Goal: Transaction & Acquisition: Purchase product/service

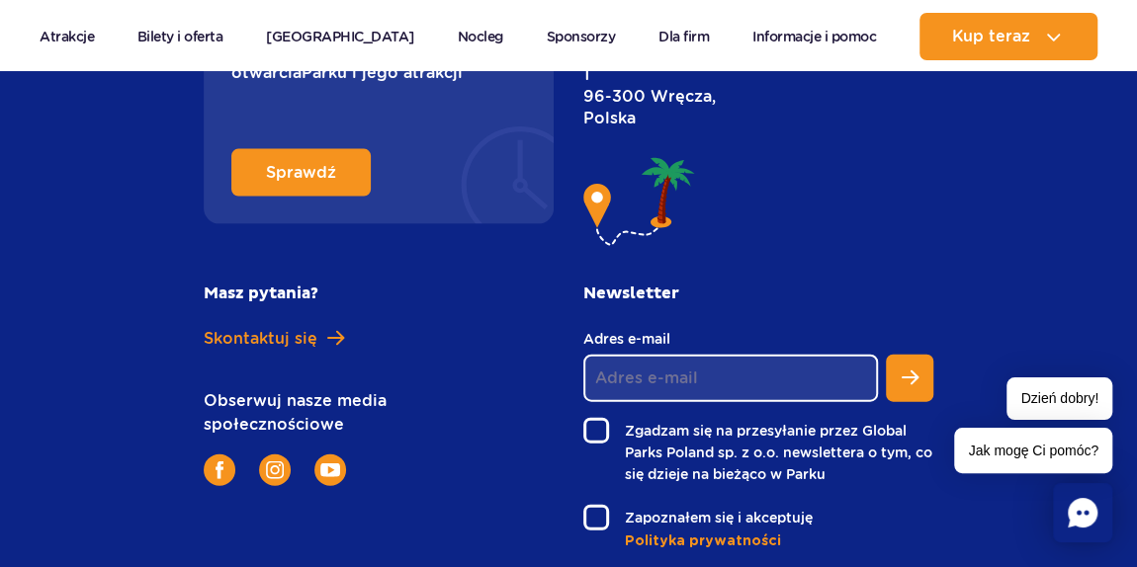
scroll to position [9596, 0]
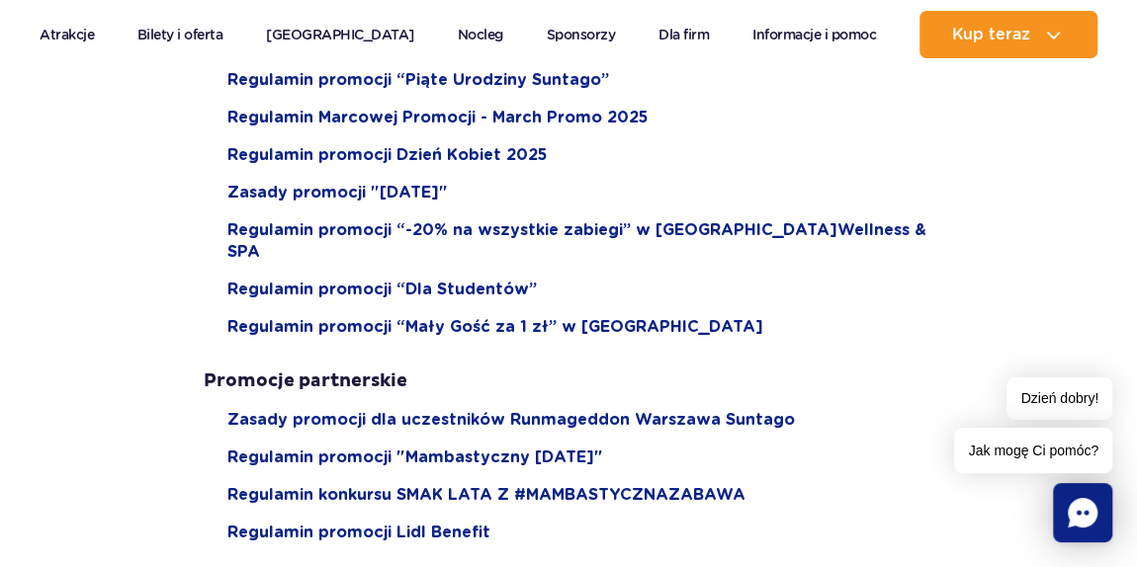
scroll to position [1887, 0]
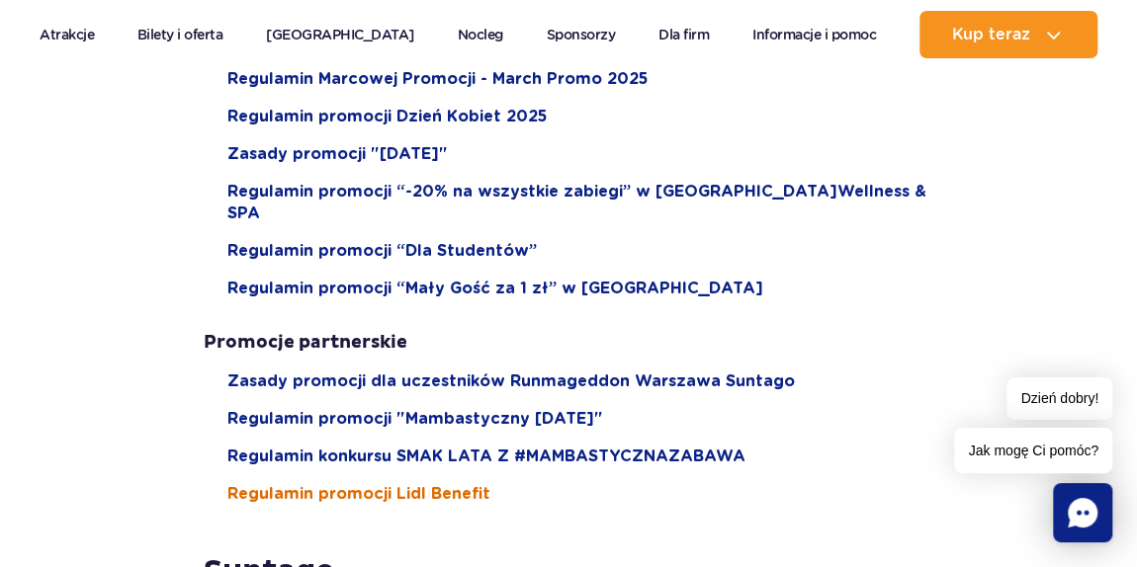
click at [334, 483] on span "Regulamin promocji Lidl Benefit" at bounding box center [358, 494] width 263 height 22
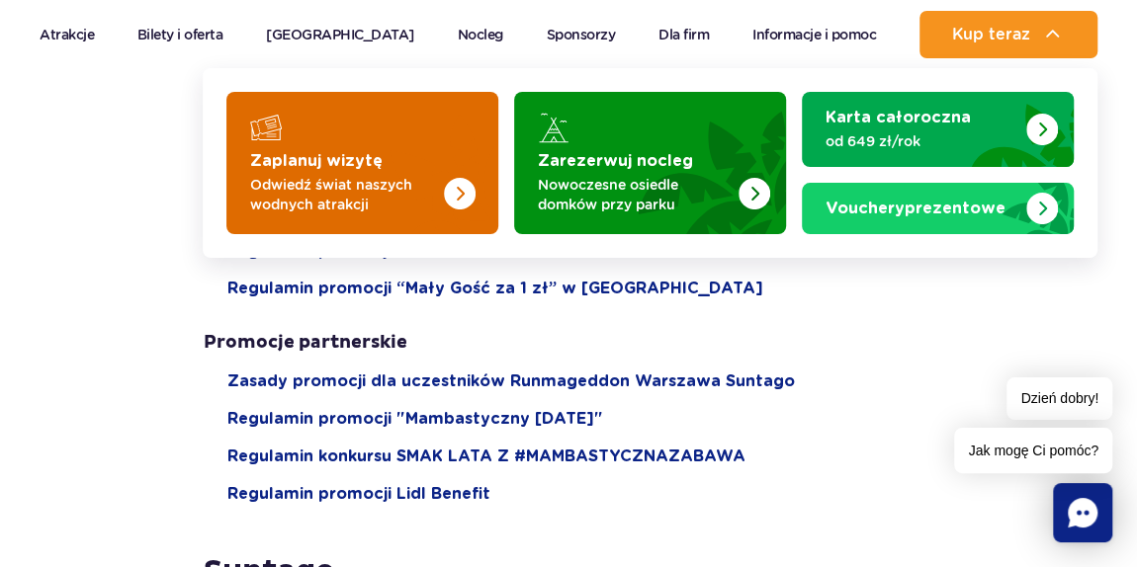
click at [397, 160] on img "Zaplanuj wizytę" at bounding box center [419, 157] width 157 height 154
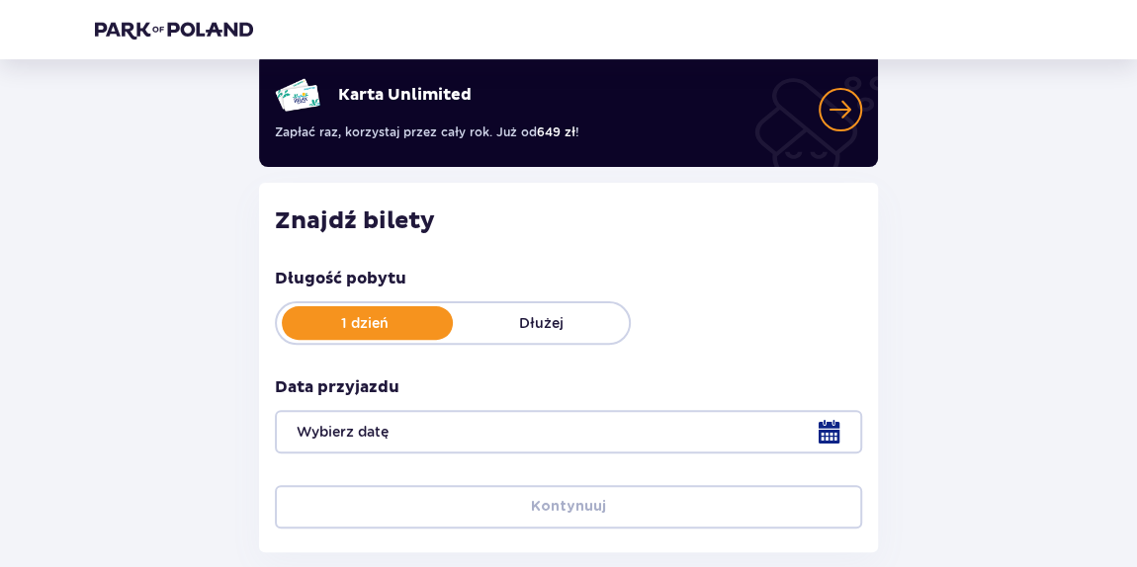
scroll to position [258, 0]
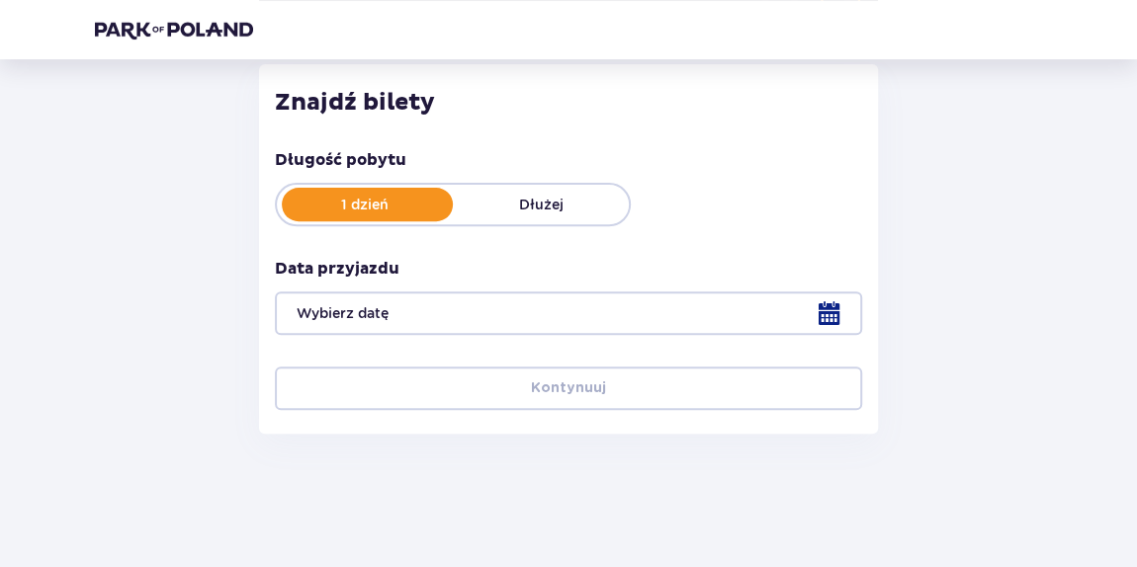
click at [700, 305] on div at bounding box center [568, 313] width 587 height 43
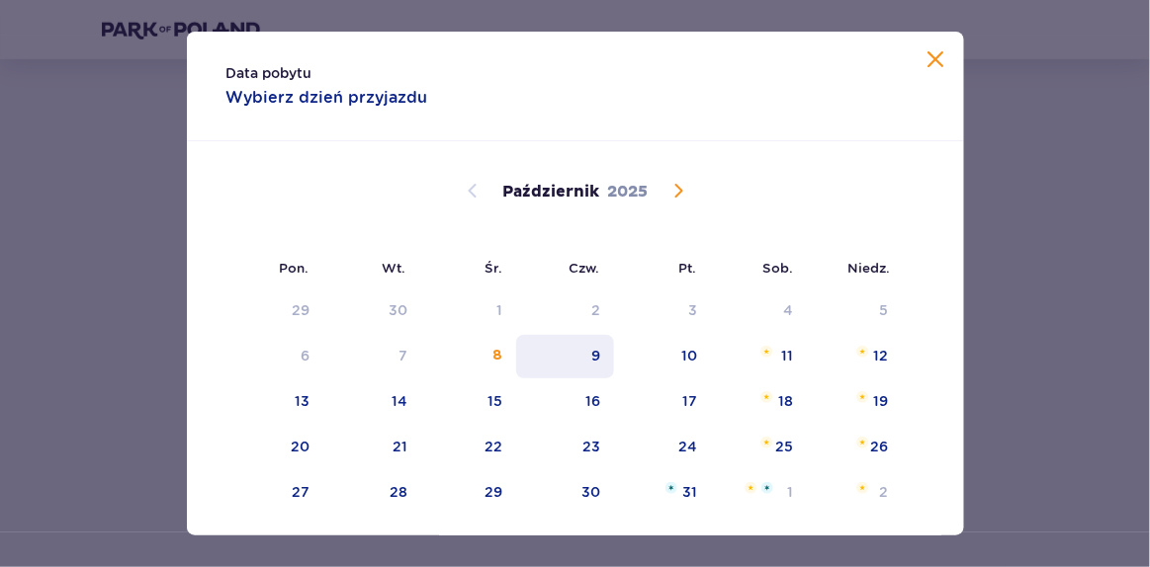
click at [578, 350] on div "9" at bounding box center [565, 356] width 98 height 43
type input "09.10.25"
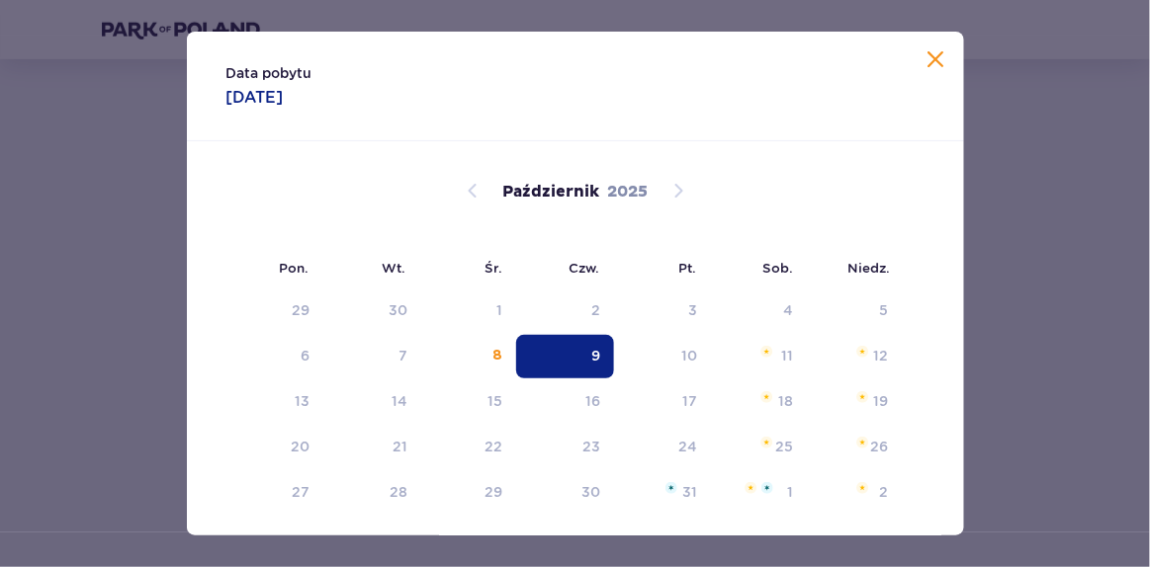
drag, startPoint x: 88, startPoint y: 215, endPoint x: 202, endPoint y: 234, distance: 115.4
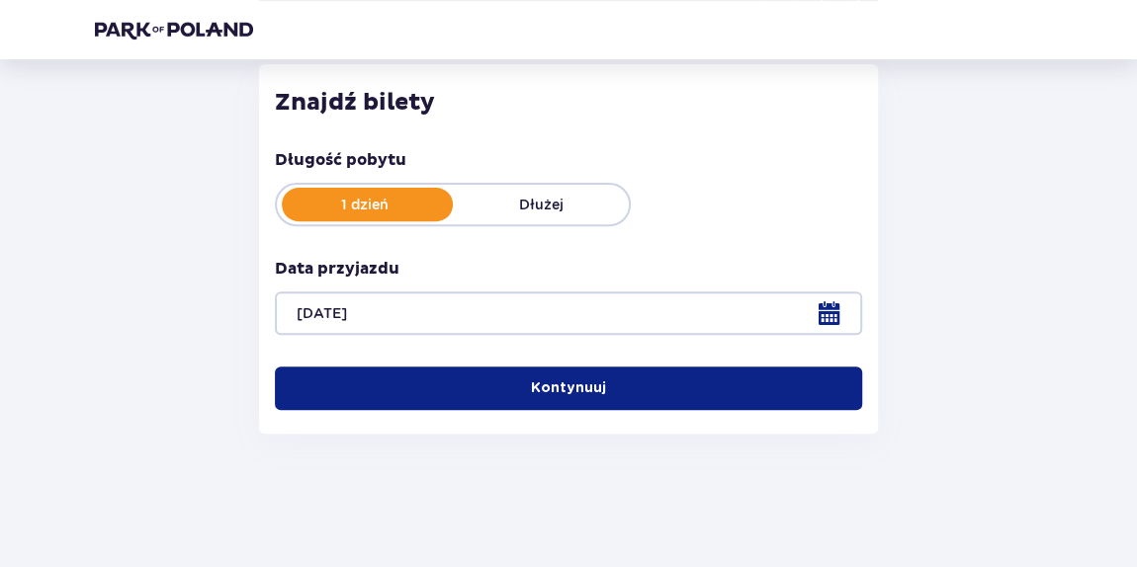
click at [569, 390] on p "Kontynuuj" at bounding box center [568, 389] width 75 height 20
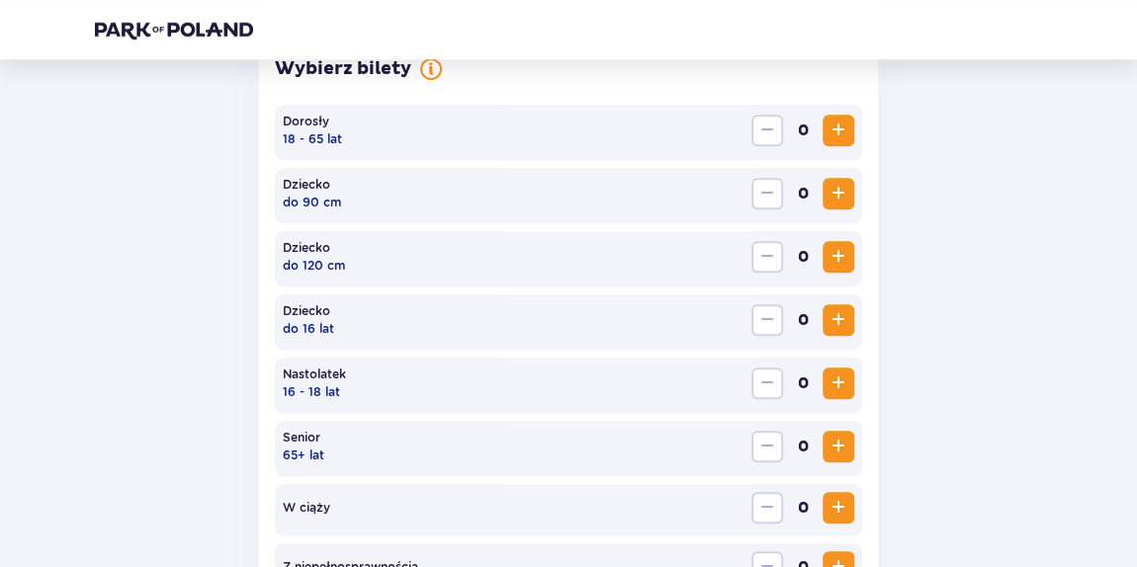
scroll to position [608, 0]
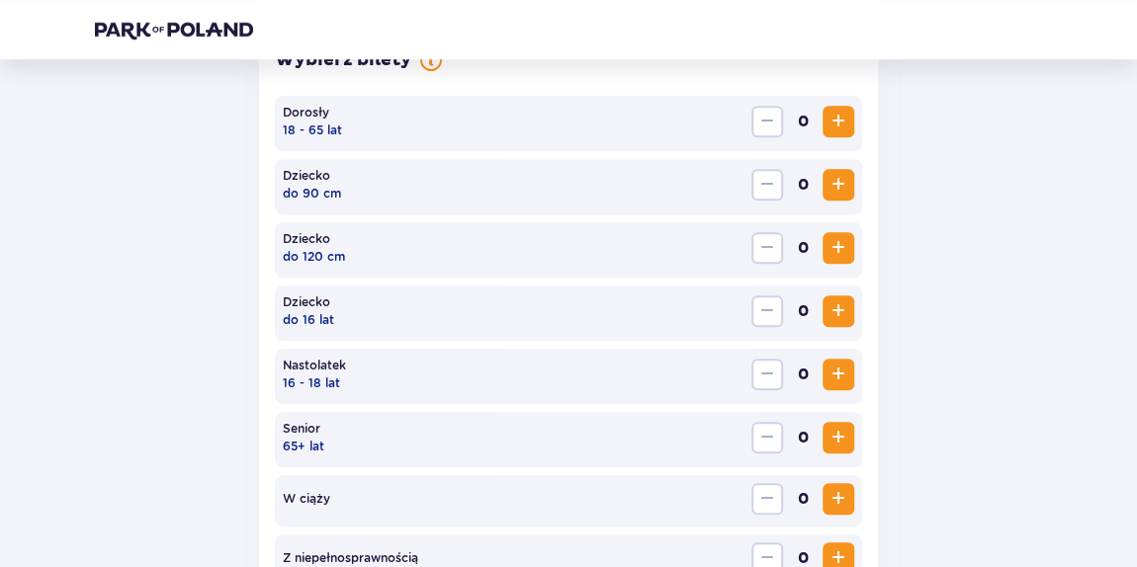
click at [842, 126] on span "Zwiększ" at bounding box center [838, 122] width 24 height 24
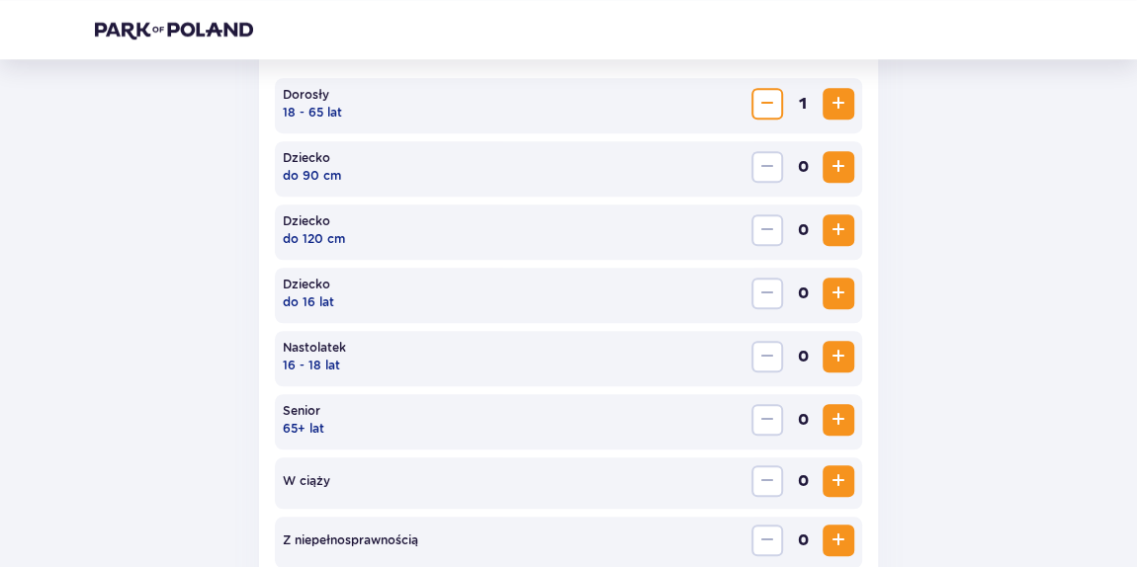
scroll to position [992, 0]
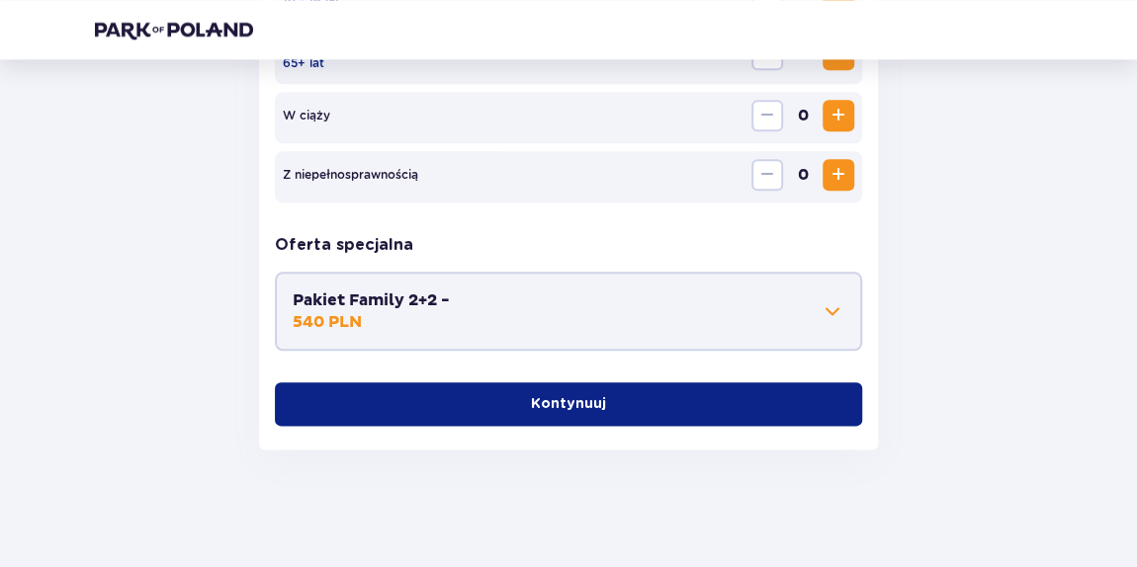
click at [614, 380] on div "Dorosły 18 - 65 lat 1 Dziecko do 90 cm 0 Dziecko do 120 cm 0 Dziecko do 16 lat …" at bounding box center [568, 69] width 587 height 714
click at [616, 383] on button "Kontynuuj" at bounding box center [568, 404] width 587 height 43
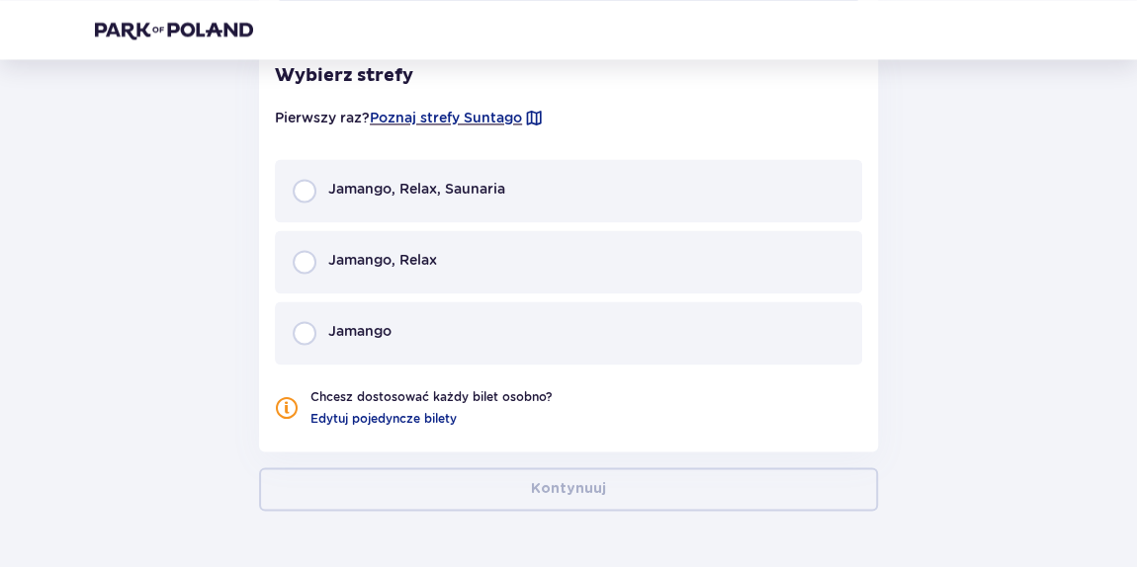
click at [437, 219] on div "Jamango, Relax, Saunaria" at bounding box center [568, 190] width 587 height 63
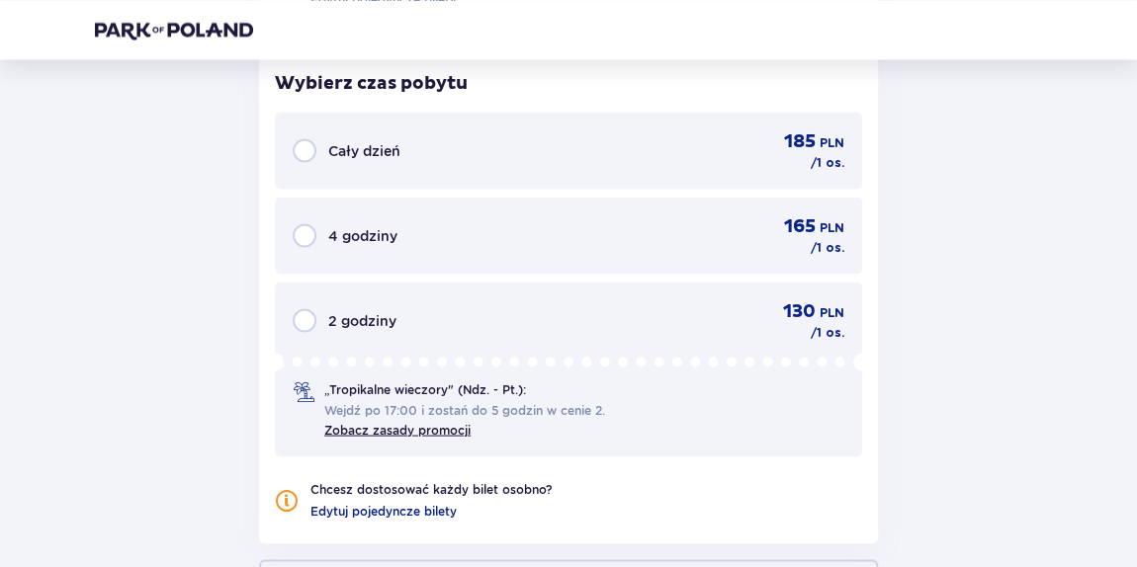
scroll to position [1769, 0]
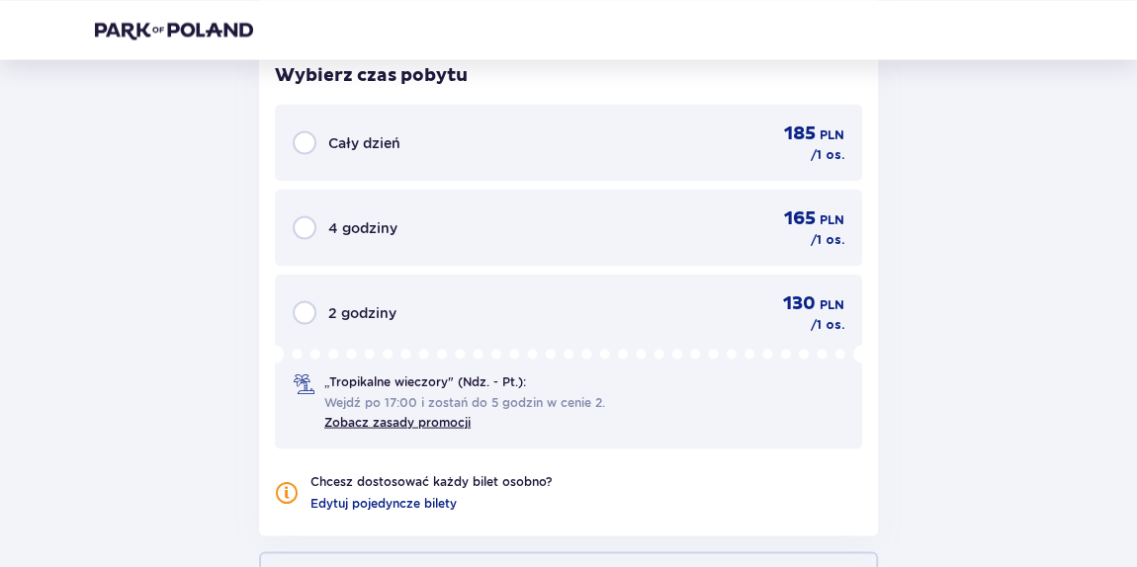
click at [411, 149] on div "Cały dzień 185 PLN / 1 os." at bounding box center [569, 143] width 552 height 42
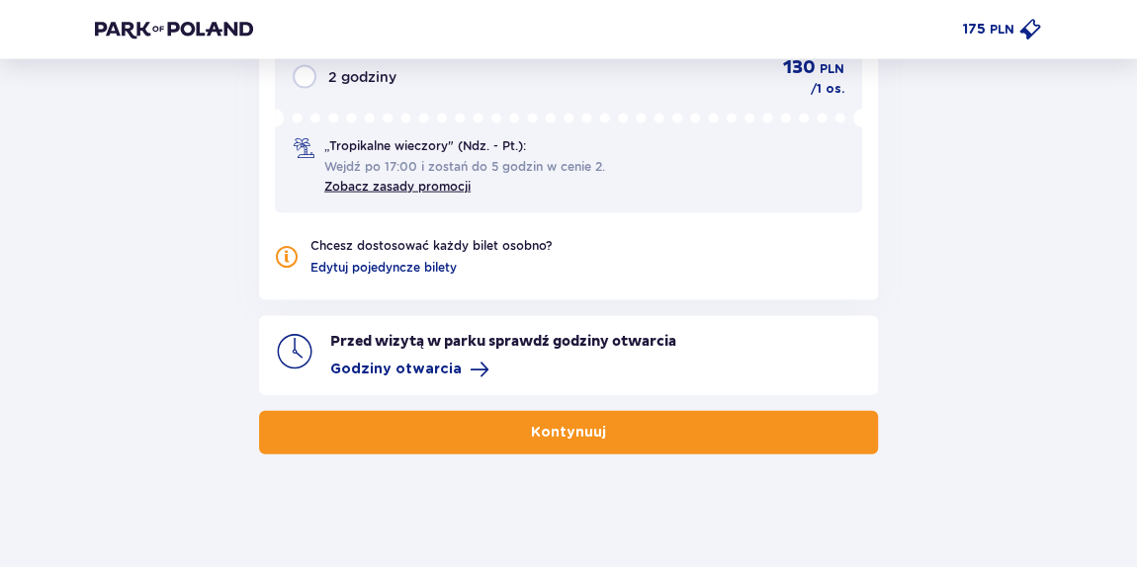
scroll to position [2007, 0]
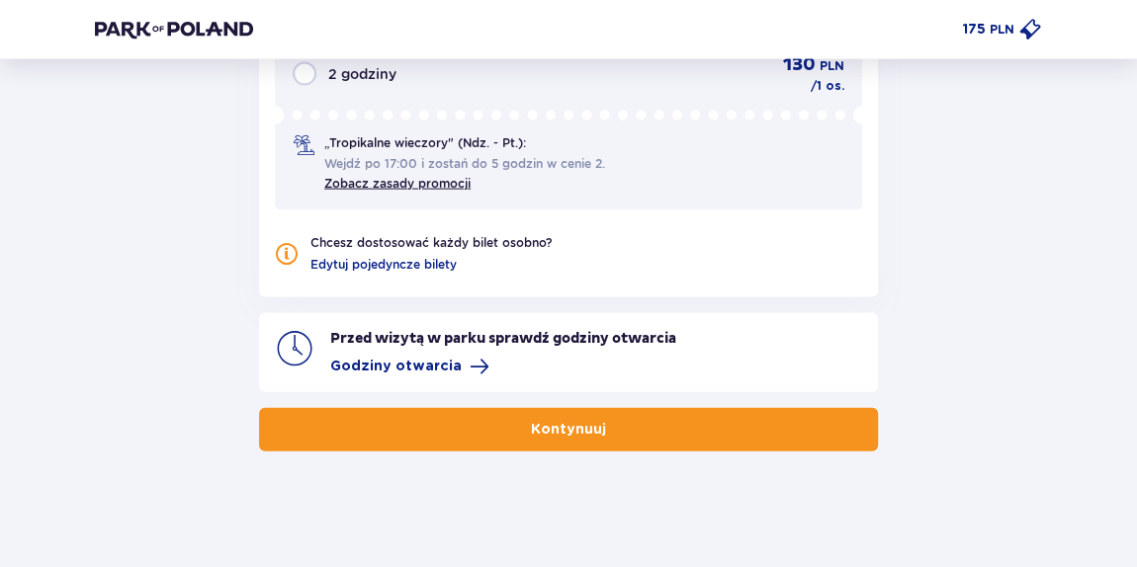
click at [485, 420] on button "Kontynuuj" at bounding box center [568, 429] width 619 height 43
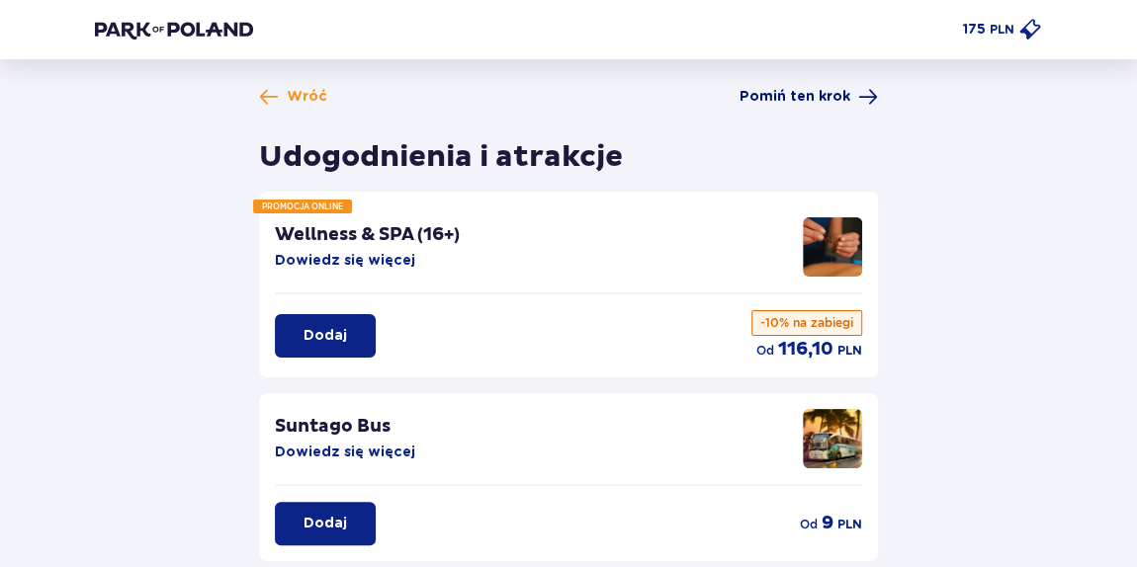
click at [761, 98] on span "Pomiń ten krok" at bounding box center [794, 97] width 111 height 20
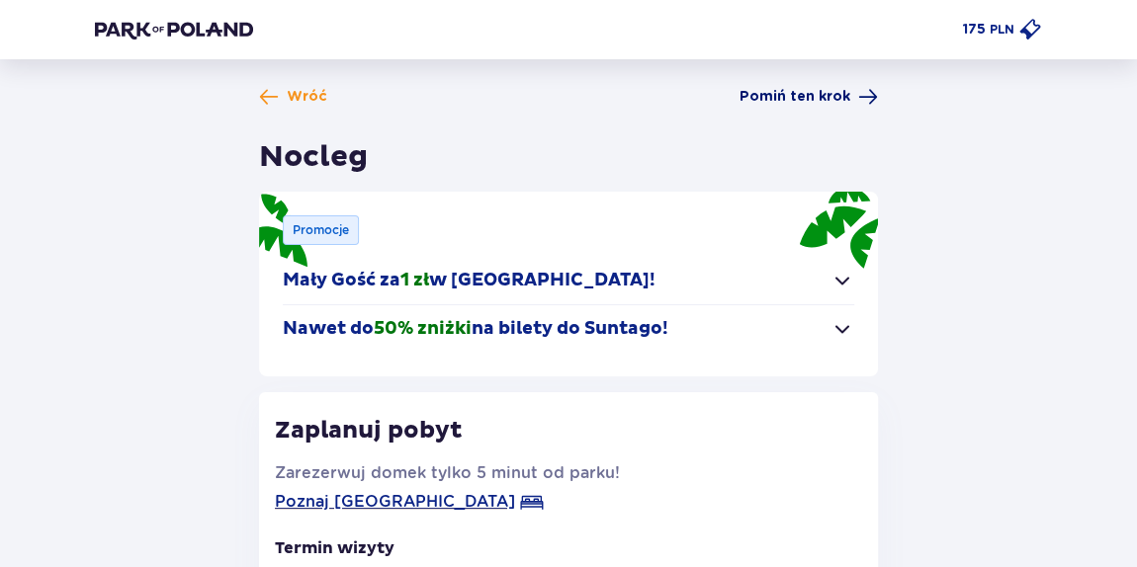
click at [790, 92] on span "Pomiń ten krok" at bounding box center [794, 97] width 111 height 20
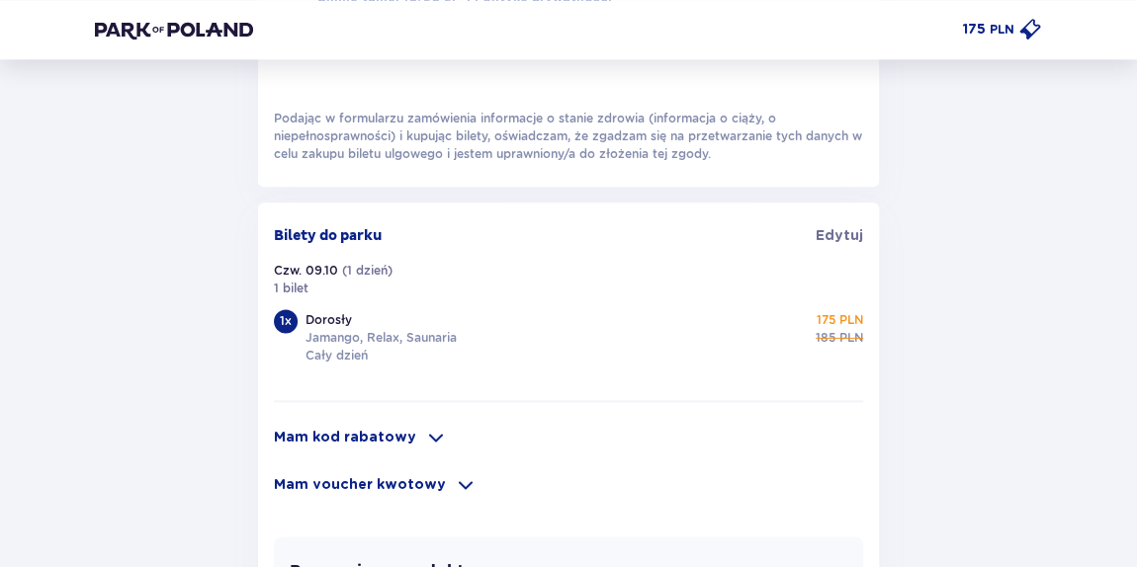
scroll to position [1257, 0]
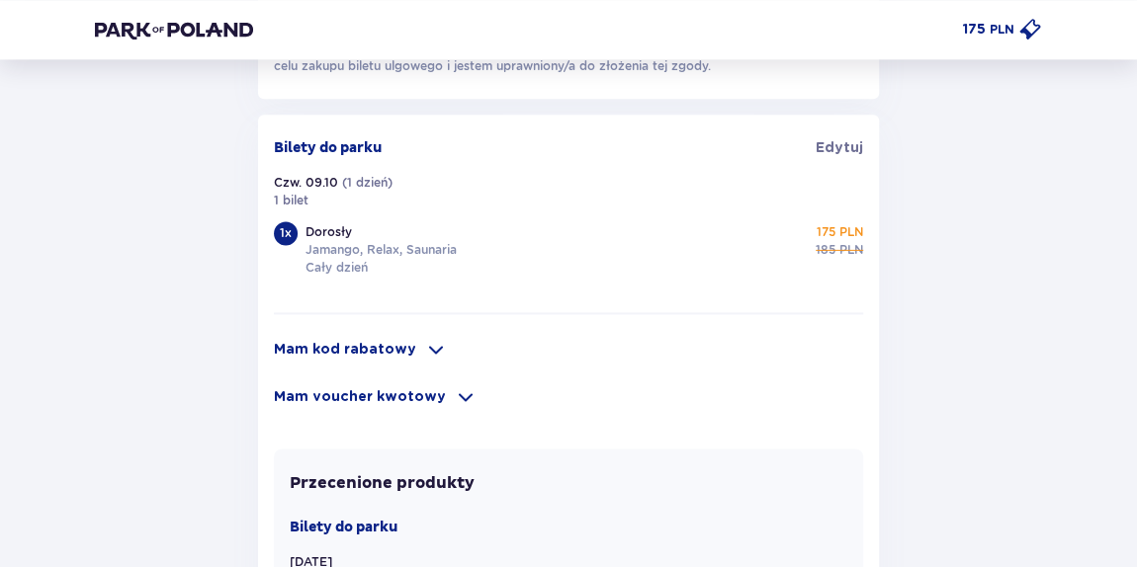
click at [325, 347] on p "Mam kod rabatowy" at bounding box center [345, 350] width 142 height 20
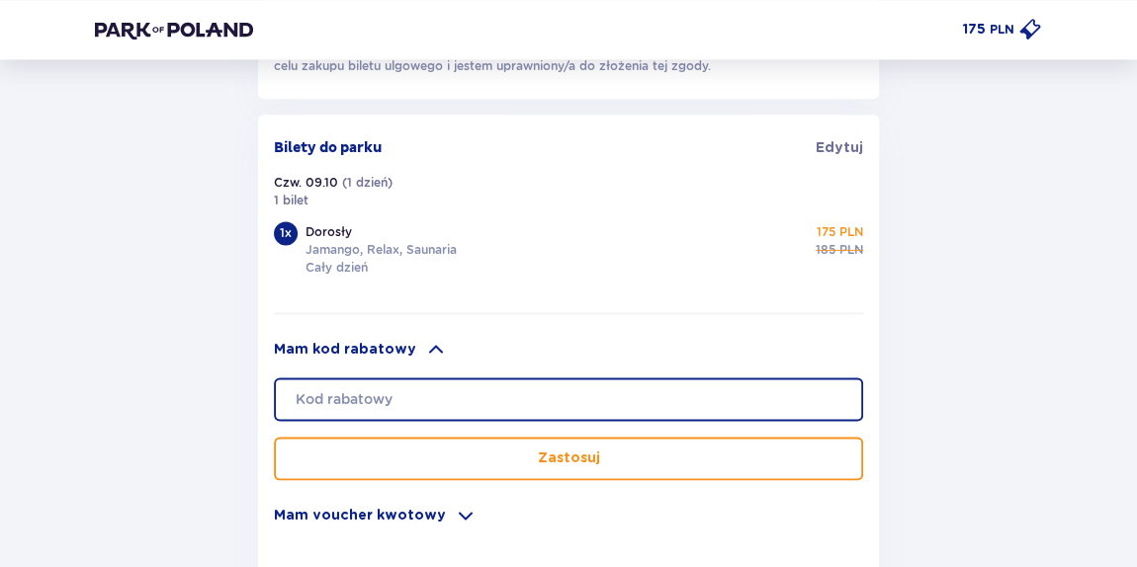
click at [348, 397] on input "text" at bounding box center [568, 399] width 589 height 43
paste input "LDDS7G9K06IFIT"
type input "LDDS7G9K06IFIT"
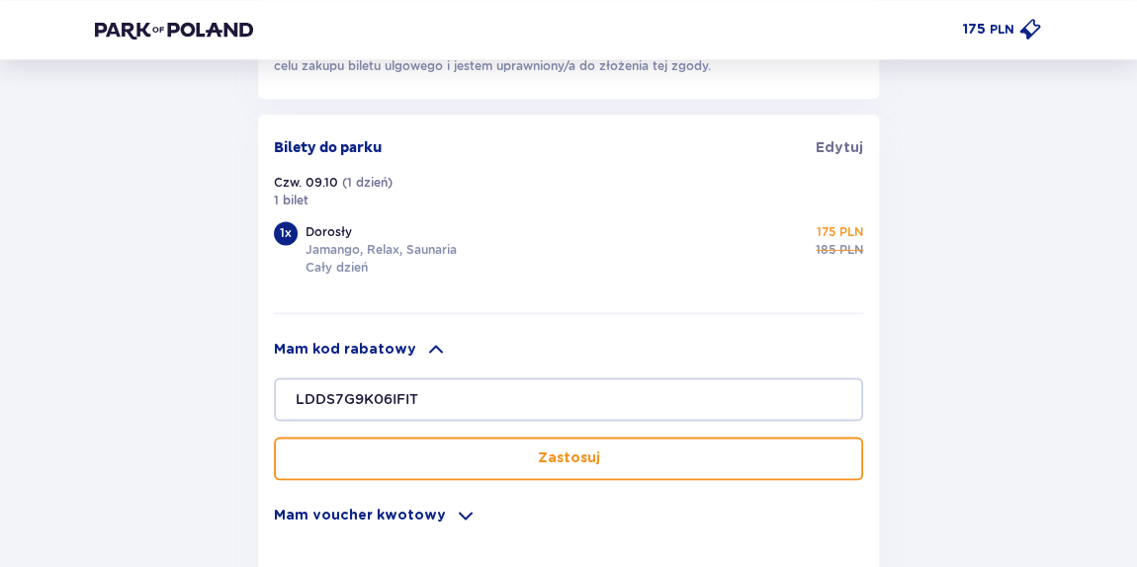
click at [416, 441] on button "Zastosuj" at bounding box center [568, 458] width 589 height 43
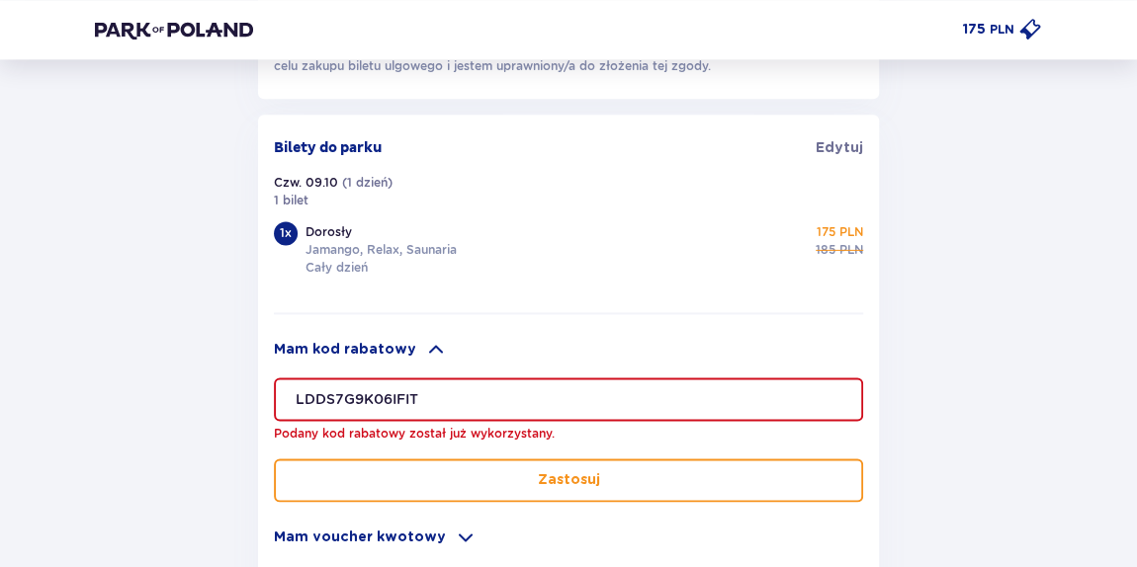
drag, startPoint x: 487, startPoint y: 401, endPoint x: 237, endPoint y: 386, distance: 250.6
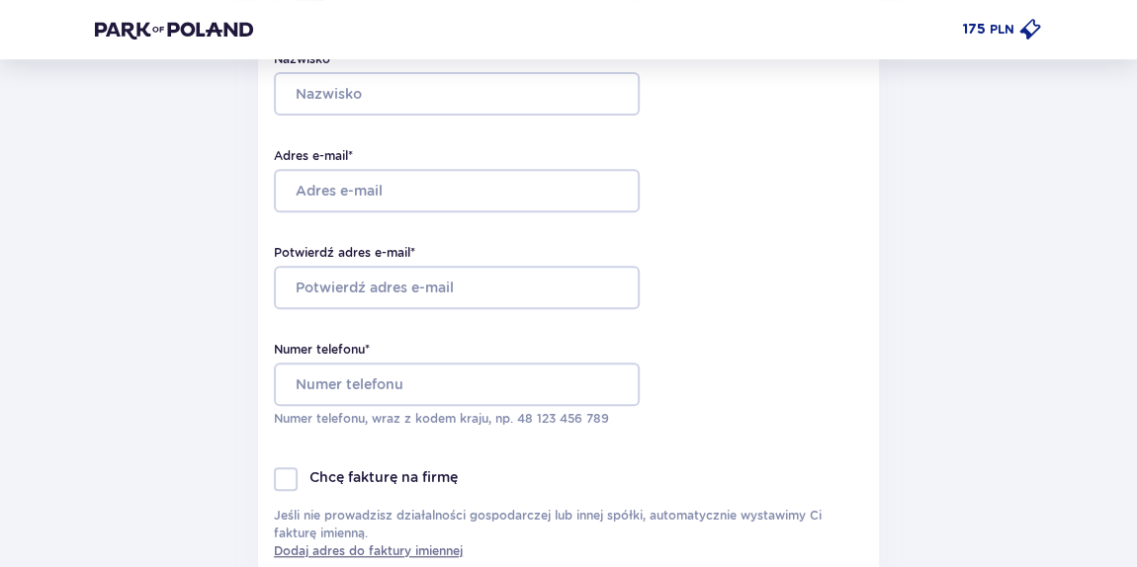
scroll to position [0, 0]
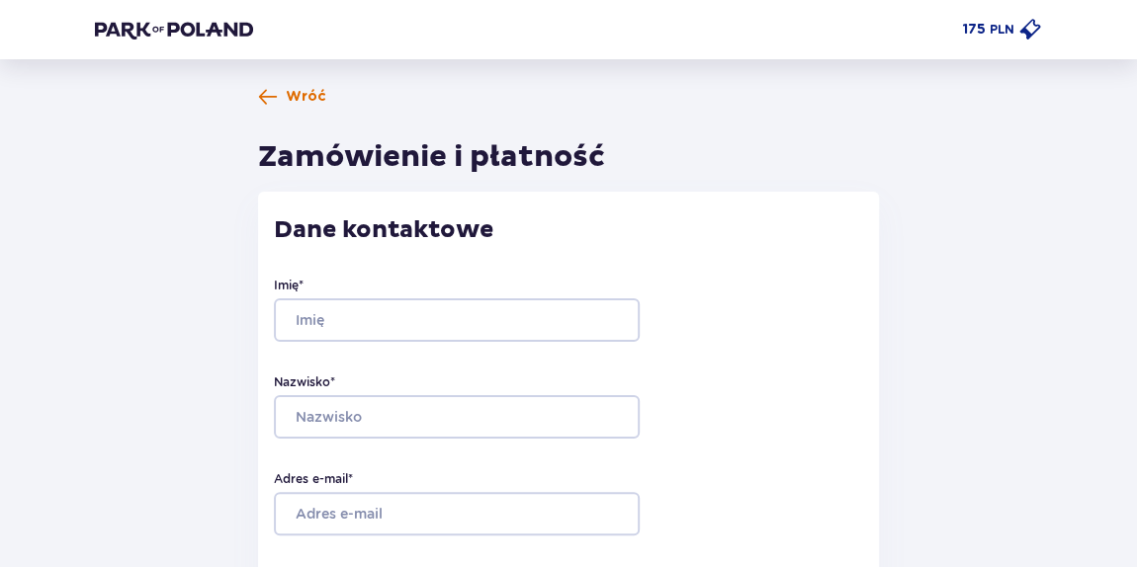
click at [291, 103] on span "Wróć" at bounding box center [306, 97] width 41 height 20
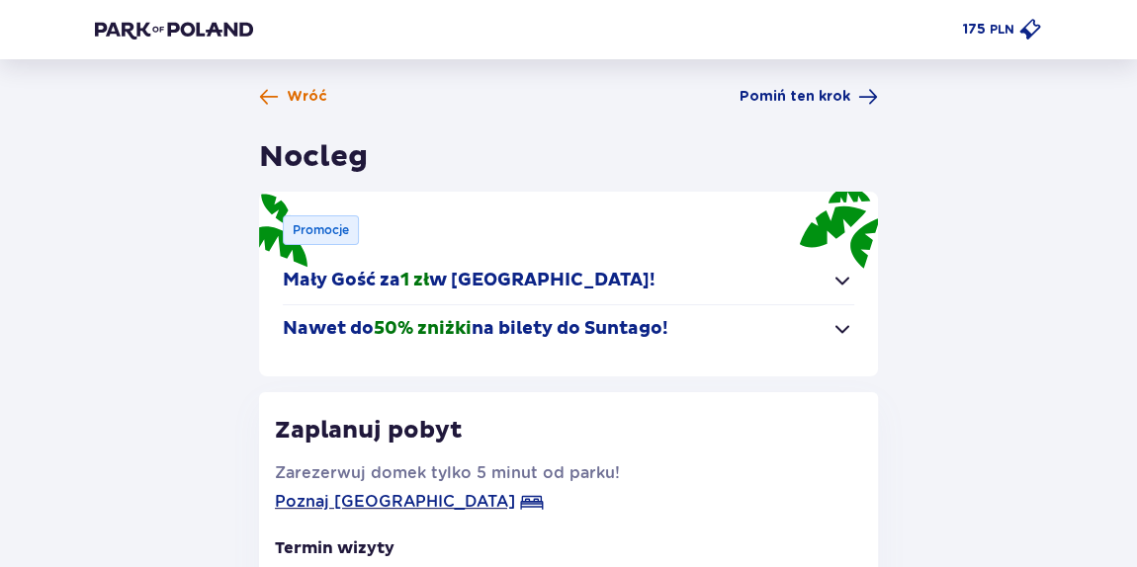
click at [287, 95] on span "Wróć" at bounding box center [293, 97] width 68 height 20
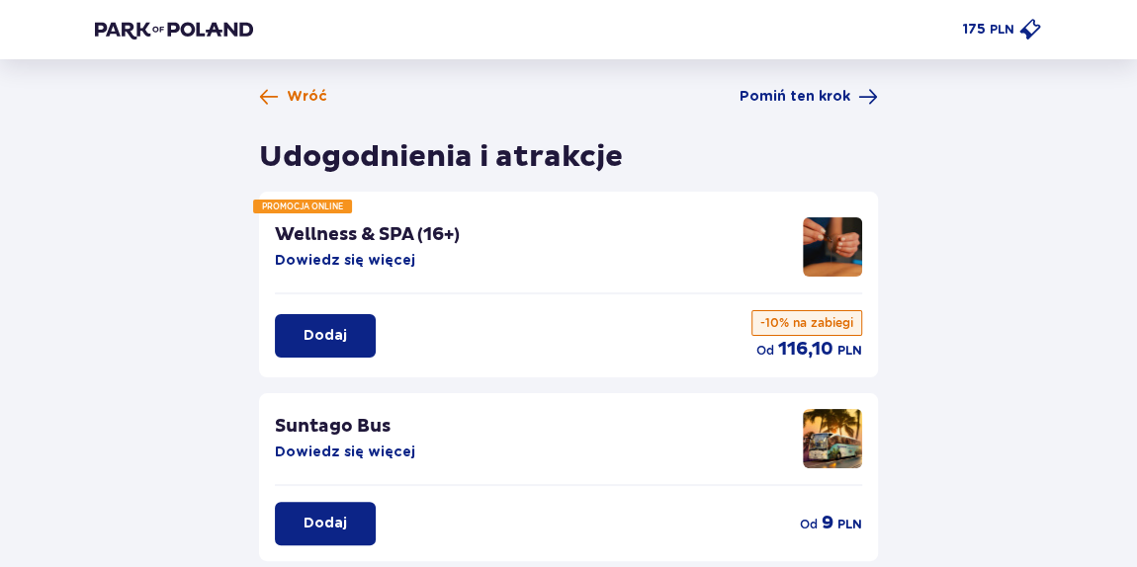
click at [289, 95] on span "Wróć" at bounding box center [307, 97] width 41 height 20
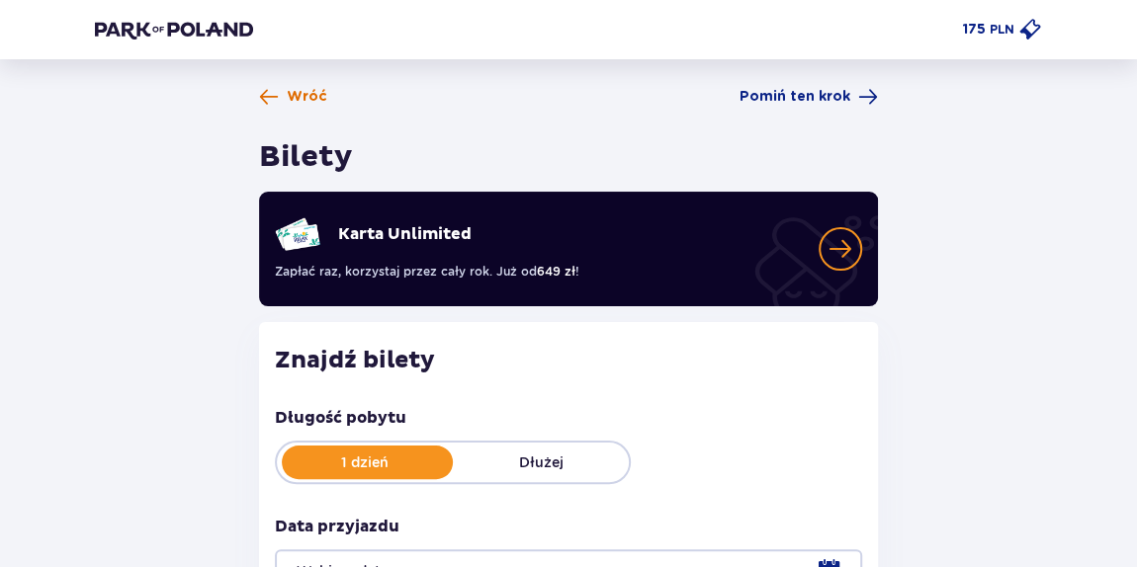
type input "[DATE]"
click at [283, 92] on span "Wróć" at bounding box center [293, 97] width 68 height 20
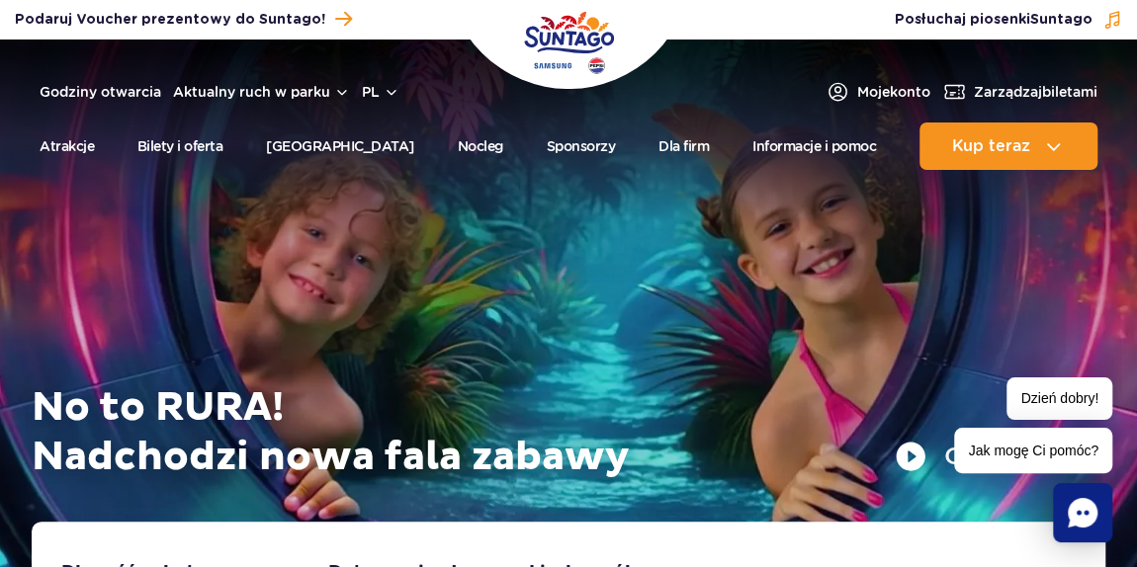
click at [1065, 515] on rect "Chat" at bounding box center [1082, 512] width 59 height 59
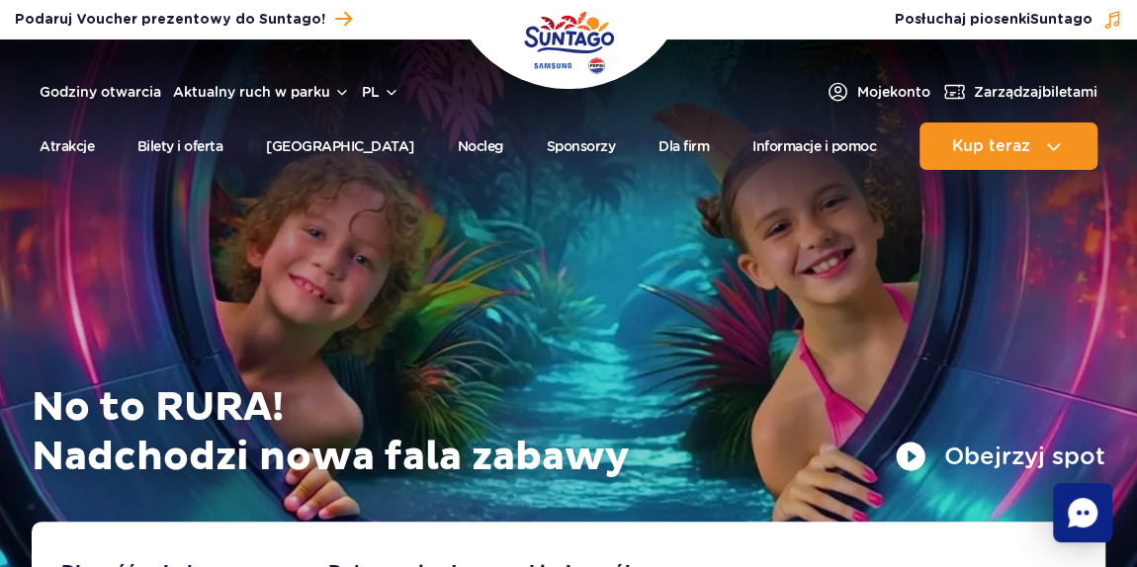
click at [1084, 528] on rect "Chat" at bounding box center [1082, 512] width 59 height 59
click at [1075, 513] on icon "Chat" at bounding box center [1083, 513] width 30 height 30
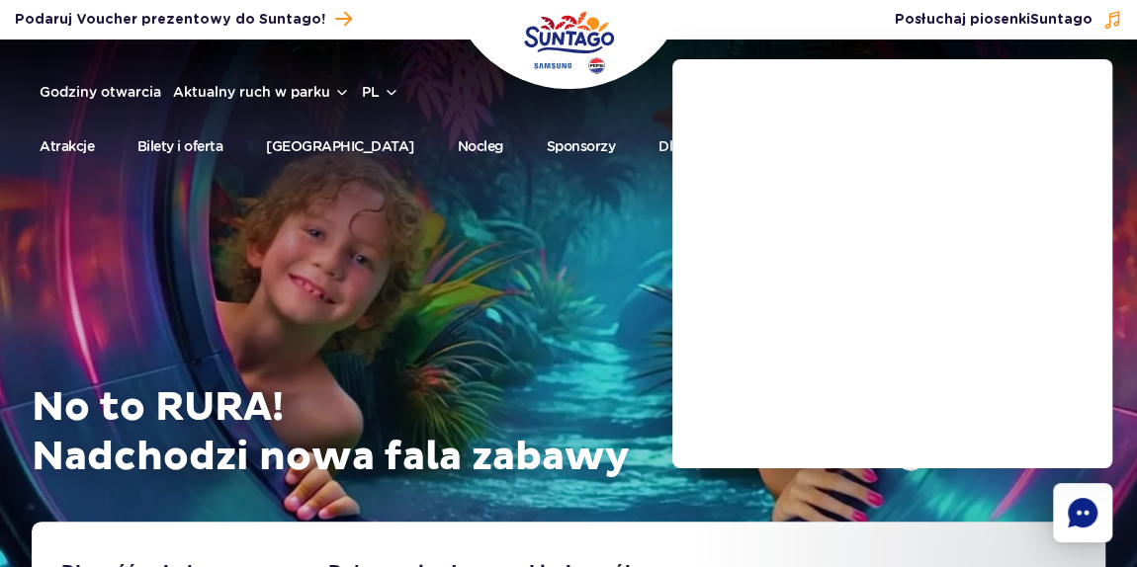
click at [489, 293] on div "No to RURA! Nadchodzi nowa fala zabawy Obejrzyj spot" at bounding box center [569, 305] width 1074 height 433
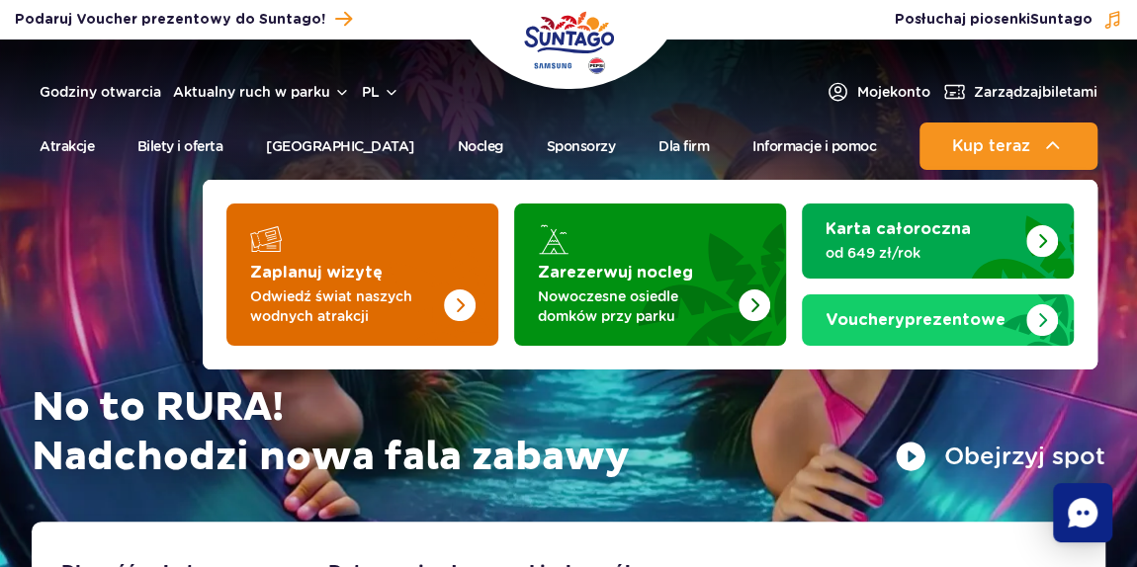
click at [422, 277] on img "Zaplanuj wizytę" at bounding box center [419, 269] width 157 height 154
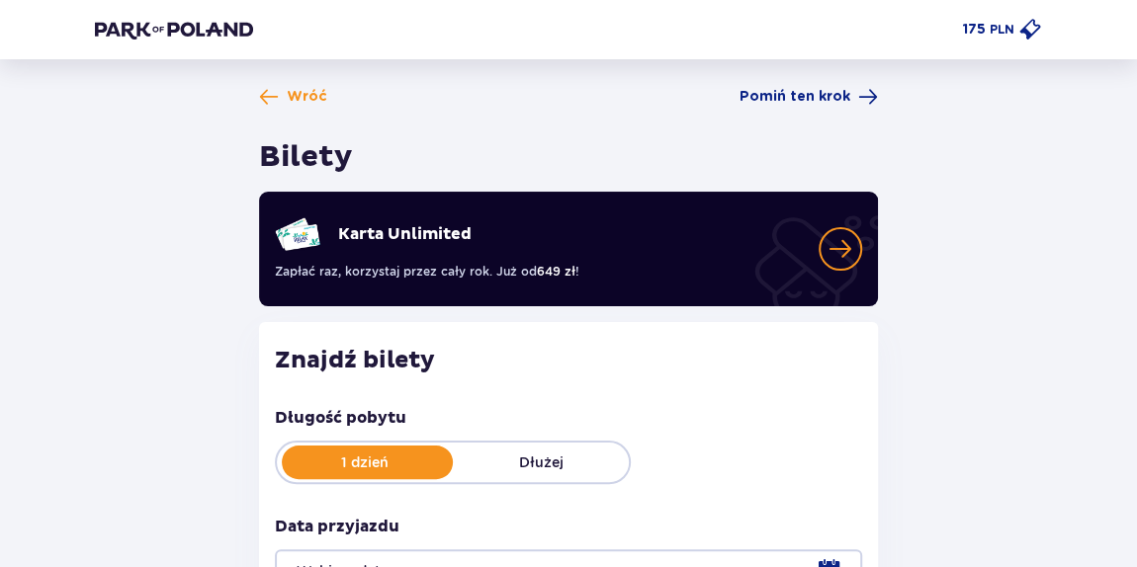
type input "[DATE]"
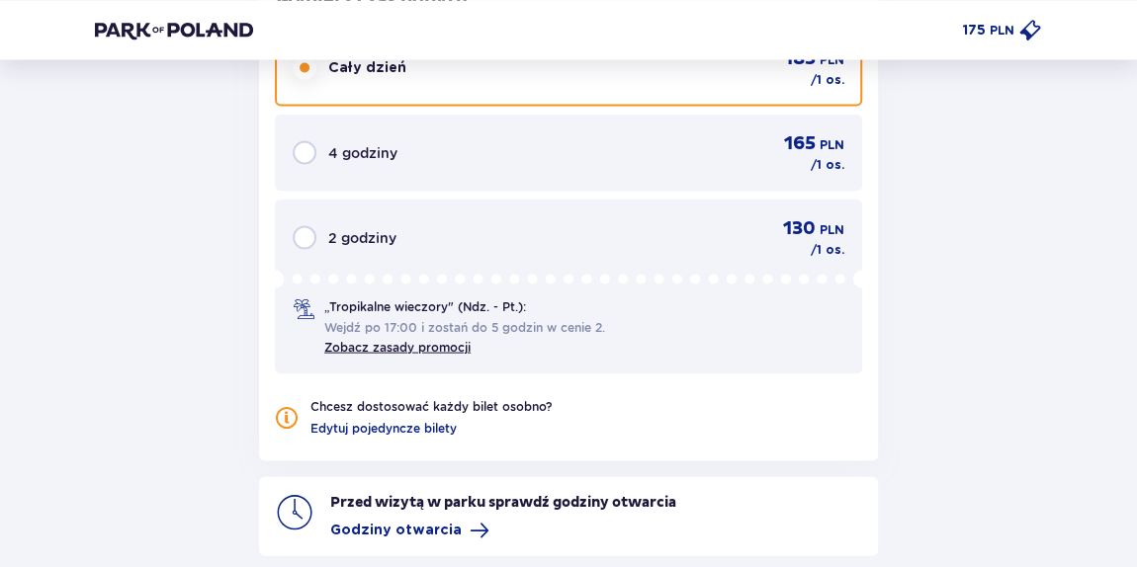
scroll to position [2007, 0]
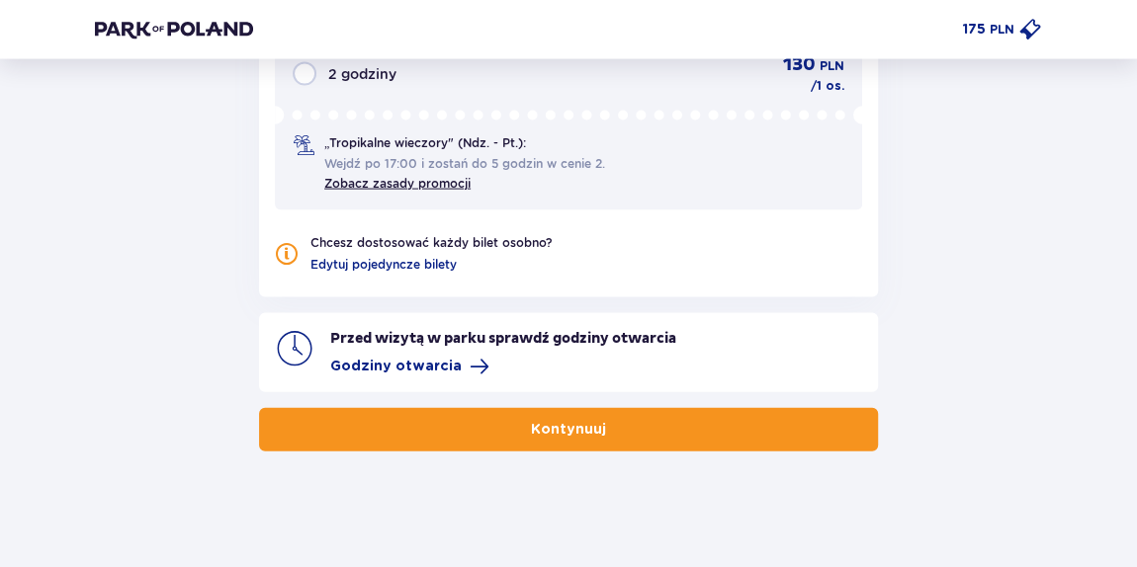
click at [759, 412] on button "Kontynuuj" at bounding box center [568, 429] width 619 height 43
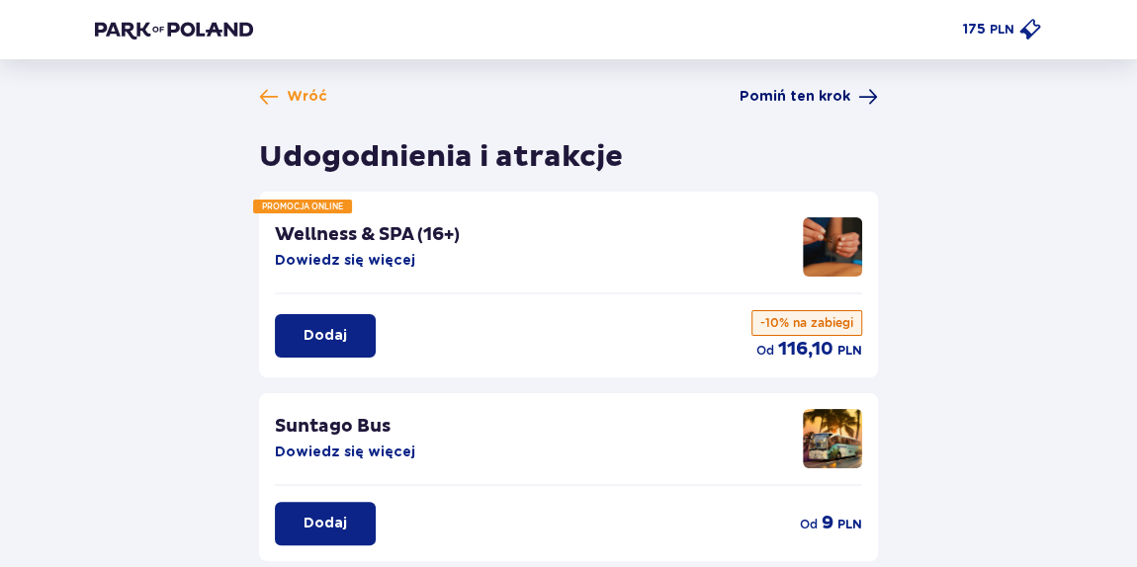
click at [760, 102] on span "Pomiń ten krok" at bounding box center [794, 97] width 111 height 20
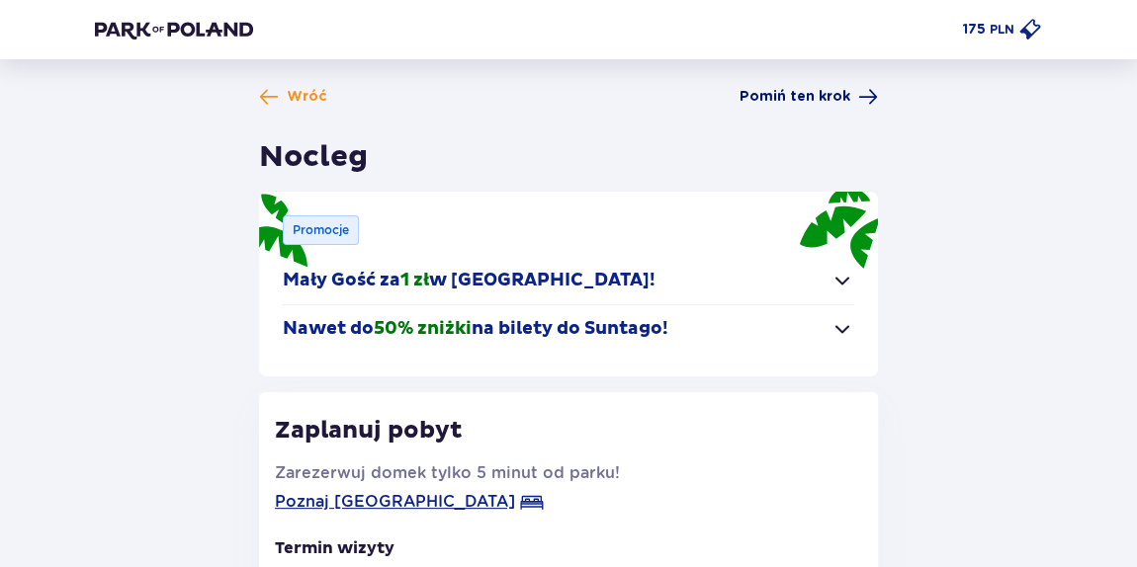
click at [761, 104] on span "Pomiń ten krok" at bounding box center [794, 97] width 111 height 20
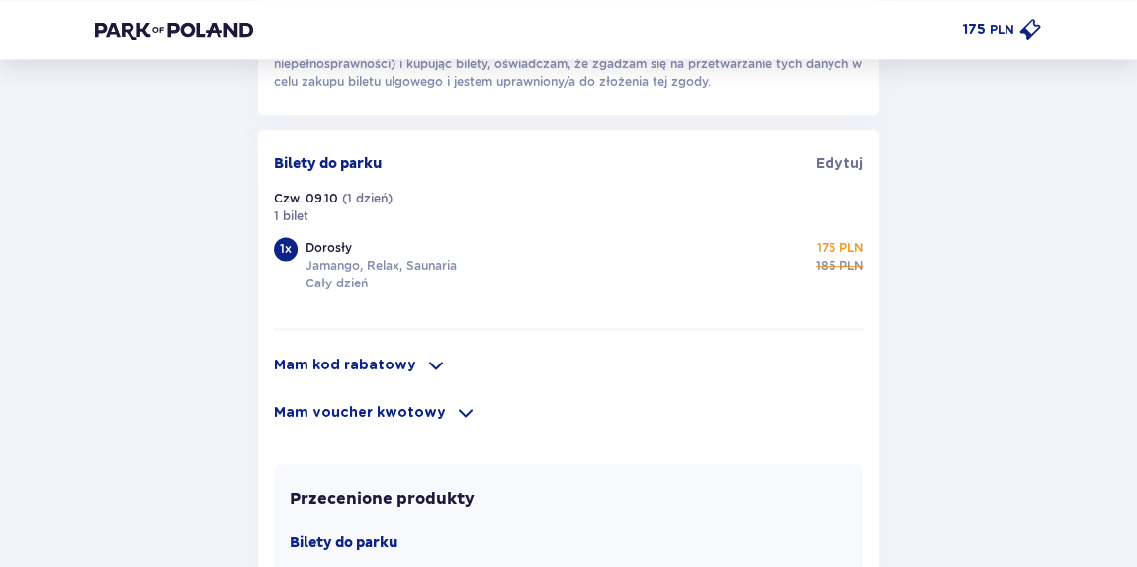
scroll to position [1347, 0]
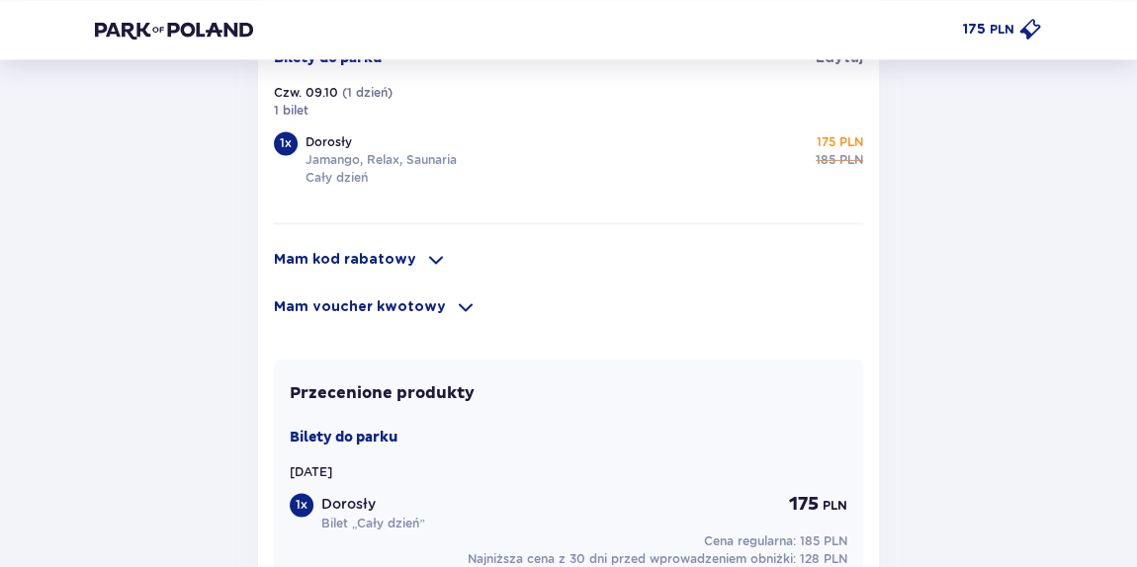
click at [364, 296] on div "Mam voucher kwotowy" at bounding box center [568, 308] width 589 height 24
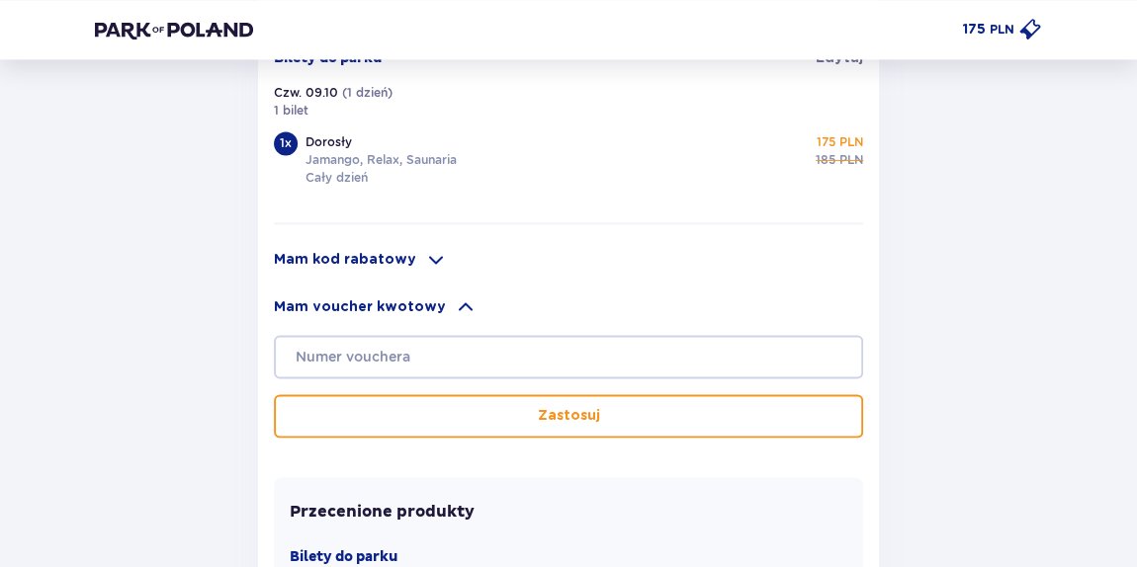
click at [370, 273] on div "Mam kod rabatowy Zastosuj Mam voucher kwotowy Zastosuj" at bounding box center [568, 339] width 589 height 198
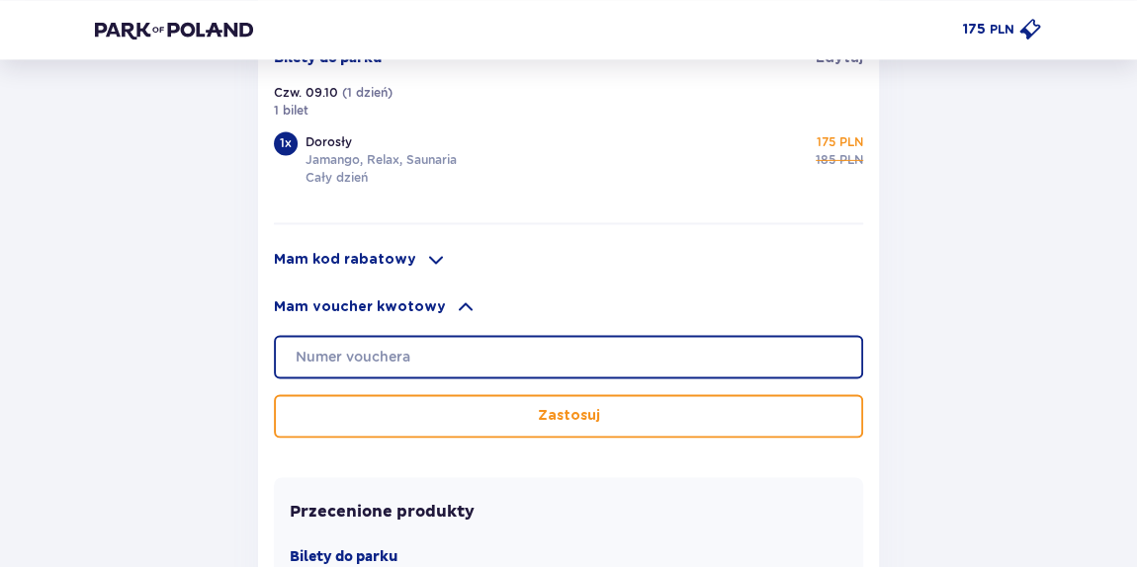
click at [346, 361] on input "text" at bounding box center [568, 356] width 589 height 43
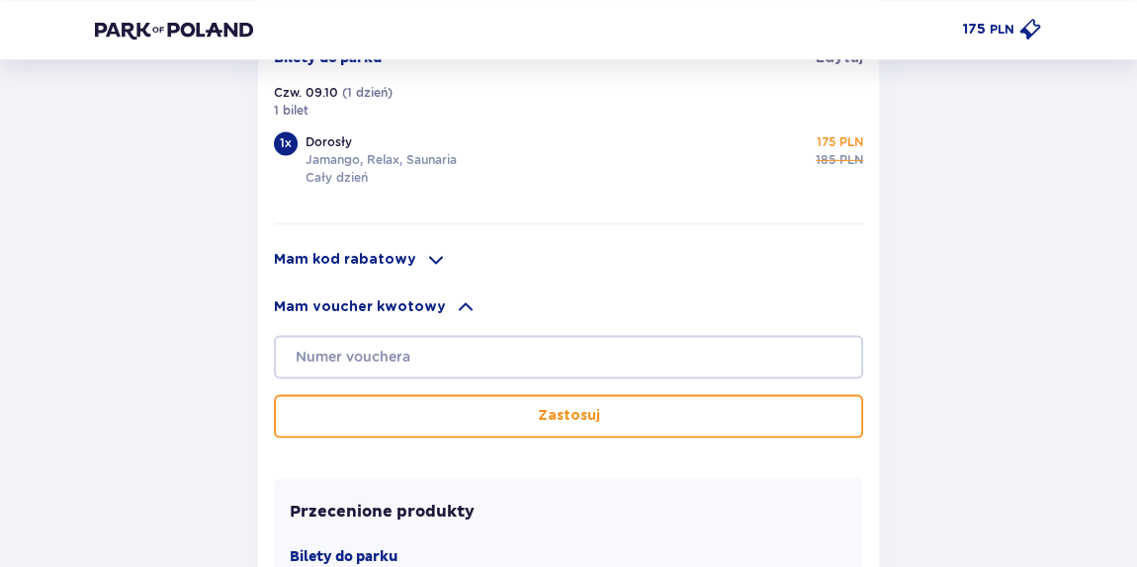
click at [328, 250] on p "Mam kod rabatowy" at bounding box center [345, 260] width 142 height 20
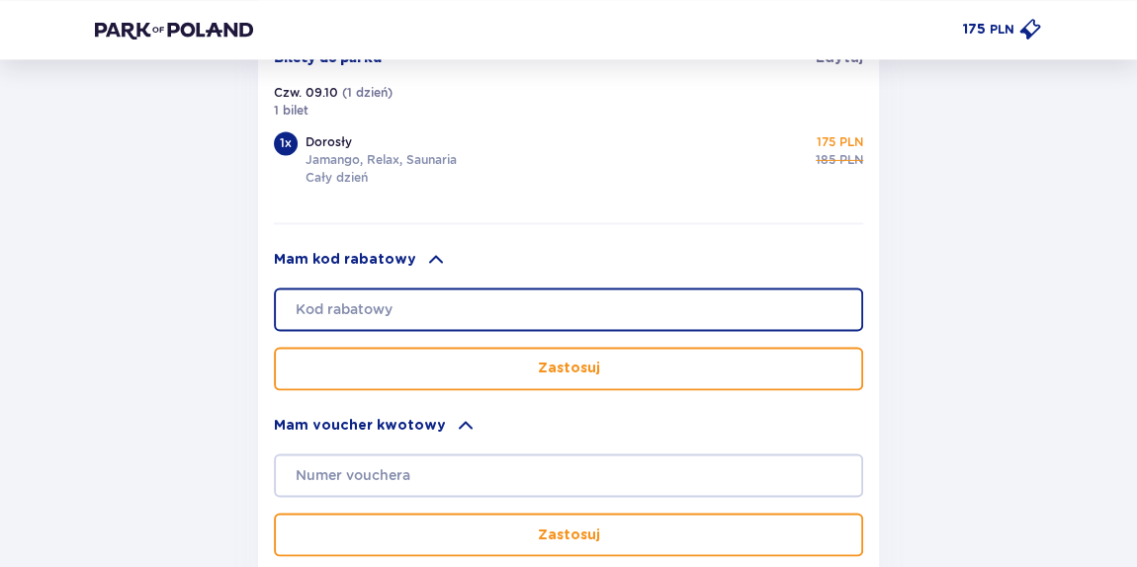
click at [340, 304] on input "text" at bounding box center [568, 309] width 589 height 43
paste input "[EMAIL_ADDRESS][DOMAIN_NAME]"
type input "[EMAIL_ADDRESS][DOMAIN_NAME]"
drag, startPoint x: 507, startPoint y: 311, endPoint x: 94, endPoint y: 306, distance: 413.2
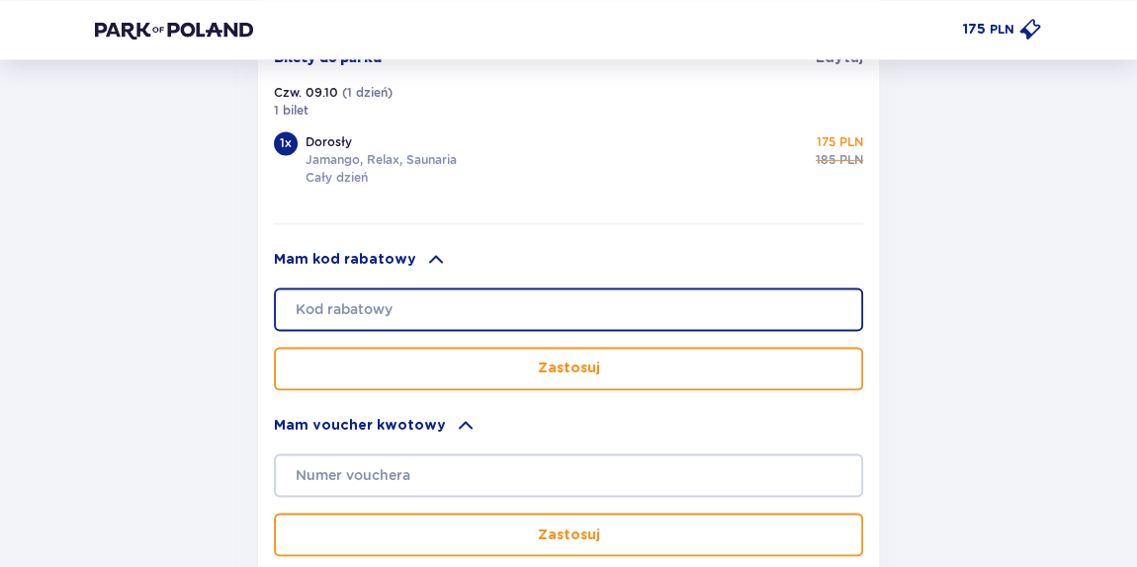
click at [391, 298] on input "text" at bounding box center [568, 309] width 589 height 43
paste input "LDDS7G9KO6IFIT"
type input "LDDS7G9KO6IFIT"
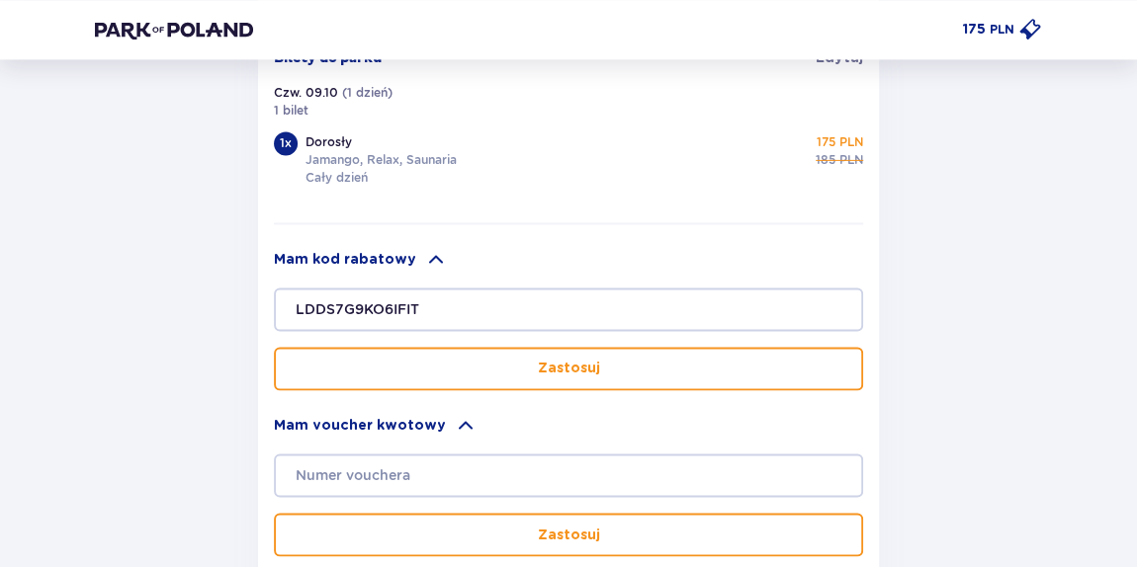
click at [421, 347] on button "Zastosuj" at bounding box center [568, 368] width 589 height 43
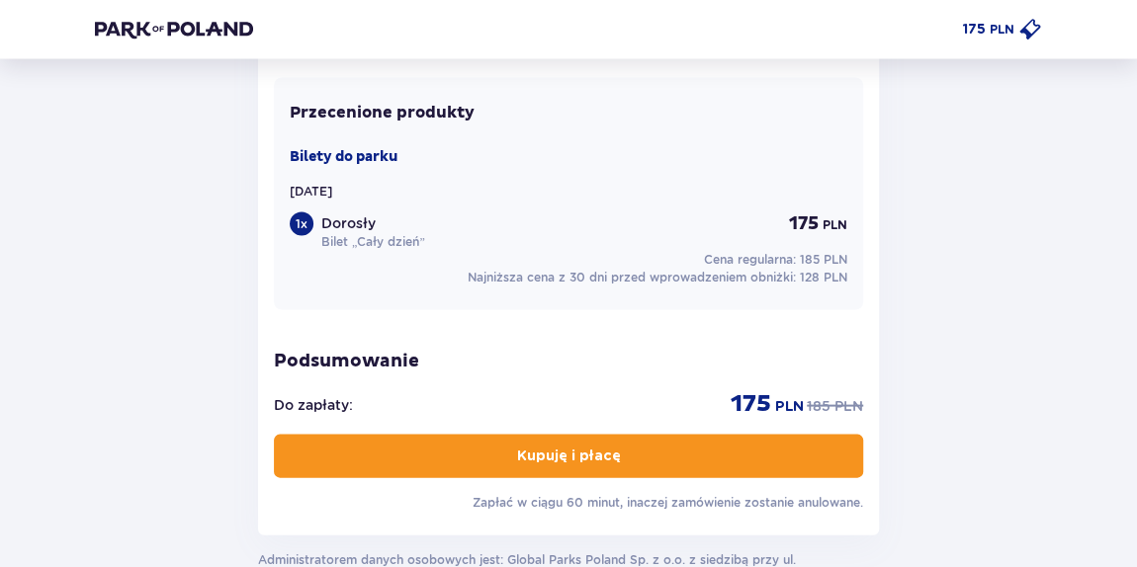
click at [453, 463] on button "Kupuję i płacę" at bounding box center [568, 456] width 589 height 43
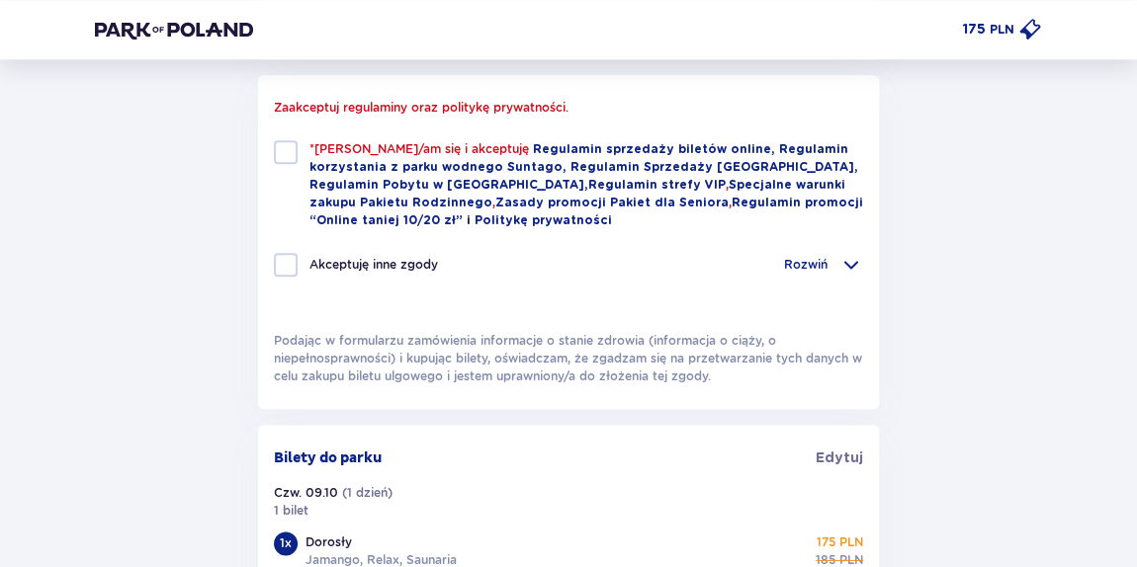
scroll to position [988, 0]
click at [290, 160] on div at bounding box center [286, 153] width 24 height 24
checkbox input "true"
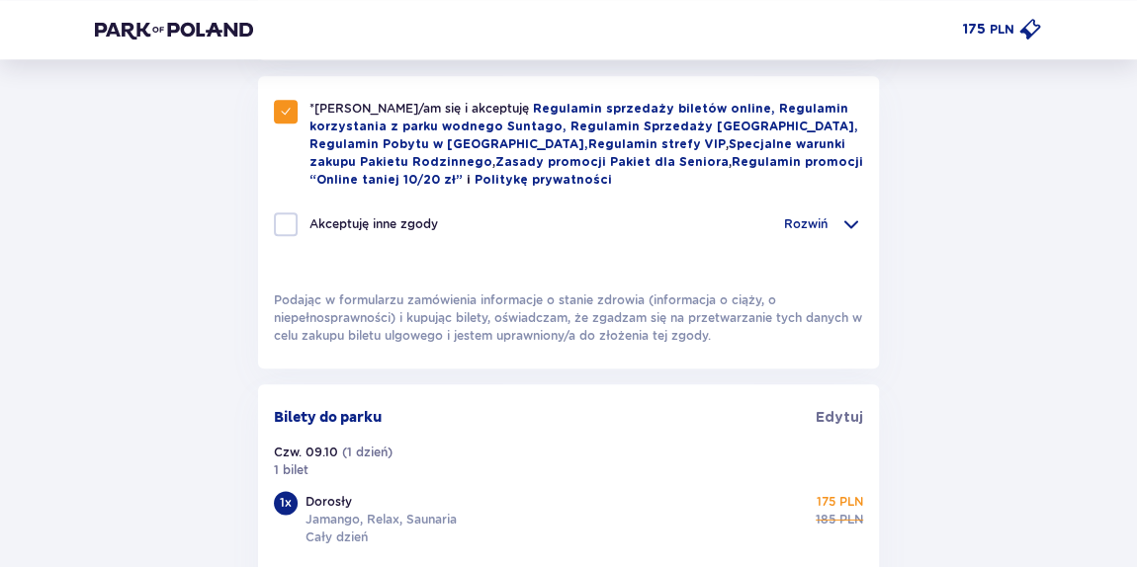
click at [296, 217] on div at bounding box center [286, 225] width 24 height 24
checkbox input "true"
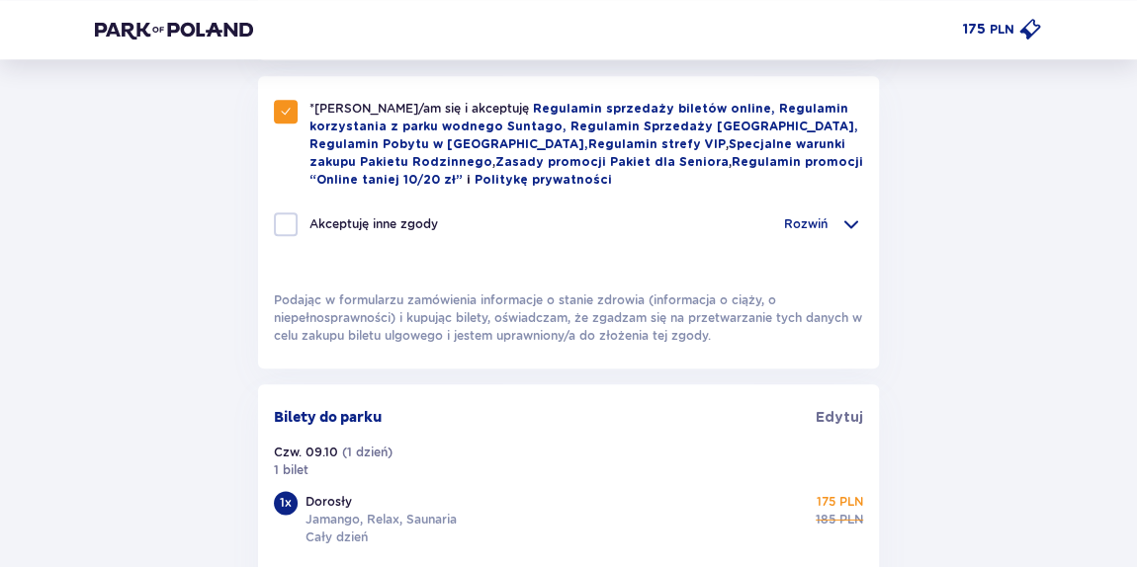
checkbox input "true"
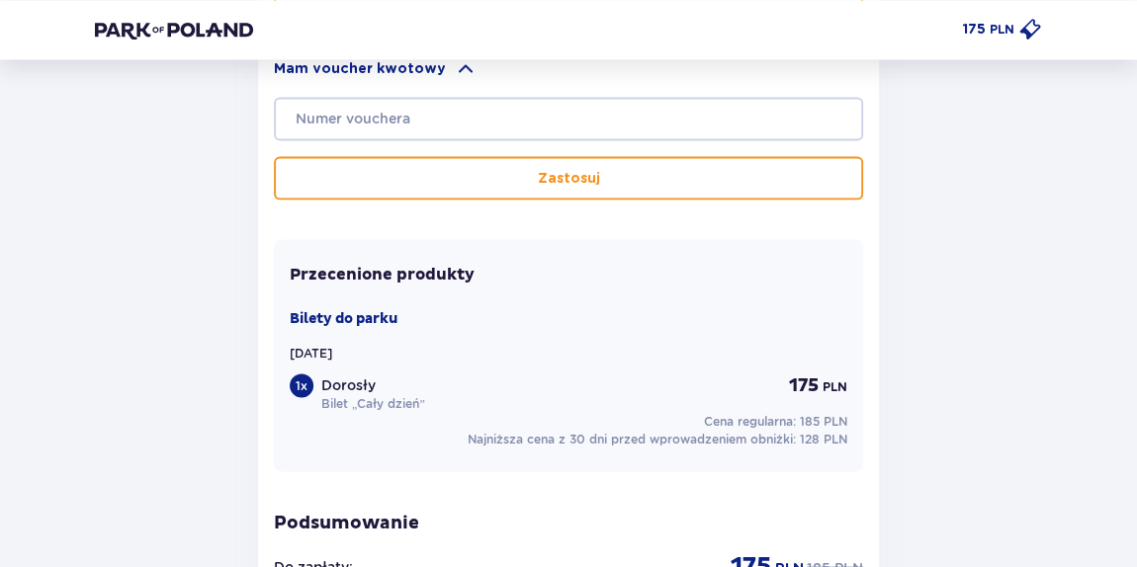
scroll to position [2080, 0]
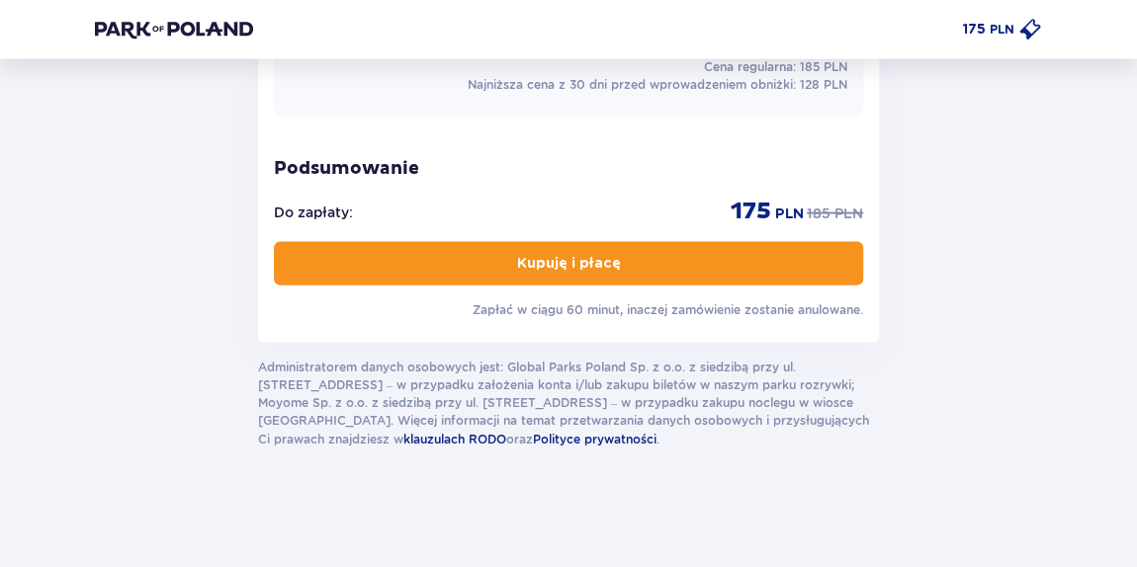
click at [486, 262] on button "Kupuję i płacę" at bounding box center [568, 263] width 589 height 43
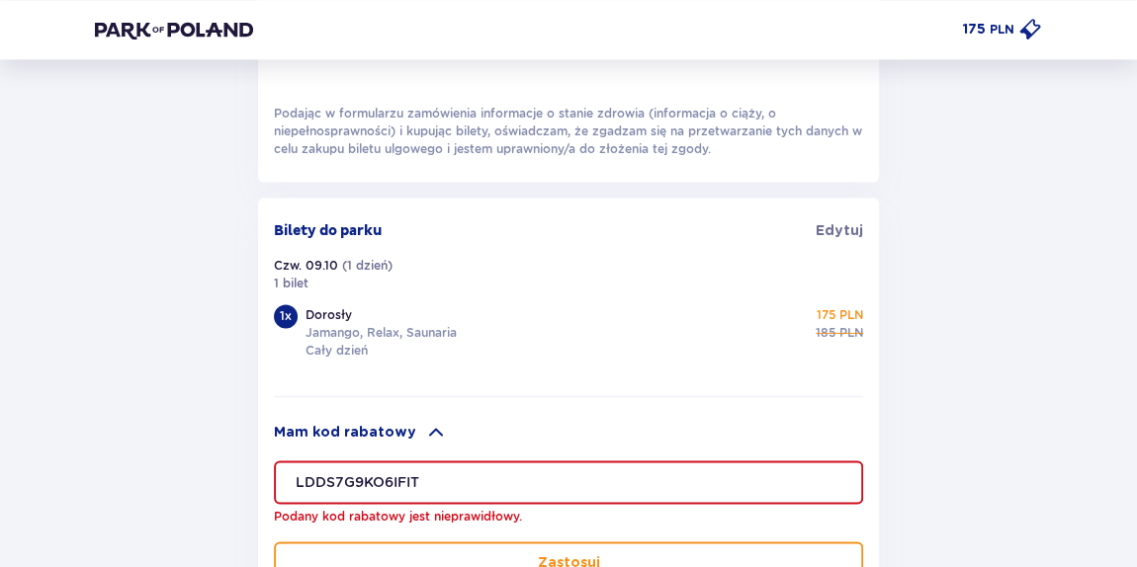
scroll to position [1482, 0]
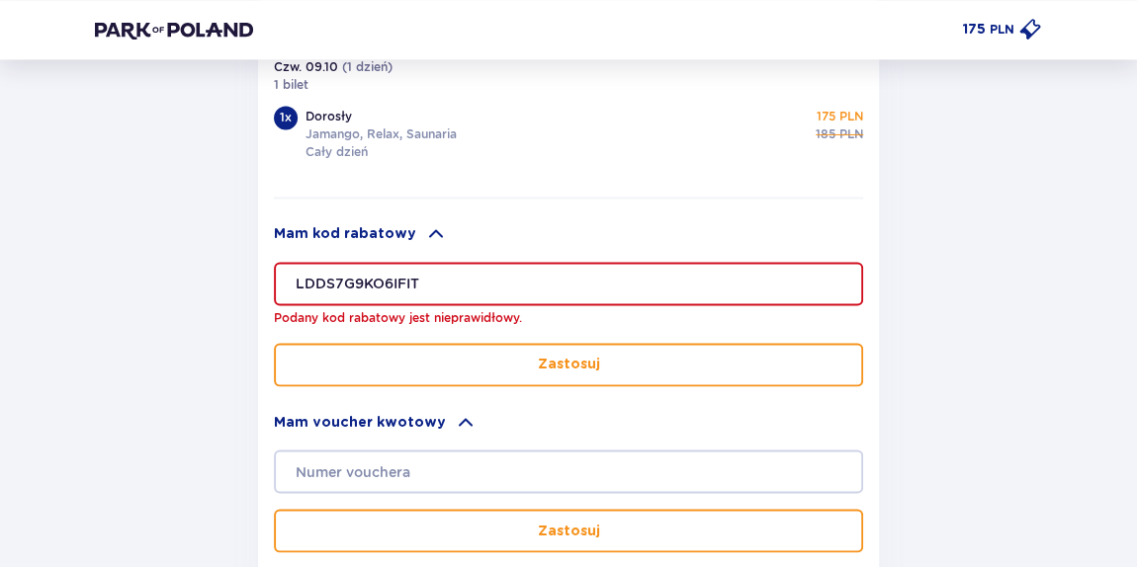
click at [797, 166] on div "Bilety do parku Edytuj Czw. 09.10 ( 1 dzień ) 1 bilet 1 x Dorosły Jamango, Rela…" at bounding box center [568, 524] width 589 height 1003
drag, startPoint x: 503, startPoint y: 241, endPoint x: 520, endPoint y: 257, distance: 23.1
click at [508, 245] on div "Mam kod rabatowy LDDS7G9KO6IFIT Podany kod rabatowy jest nieprawidłowy. [GEOGRA…" at bounding box center [568, 304] width 589 height 164
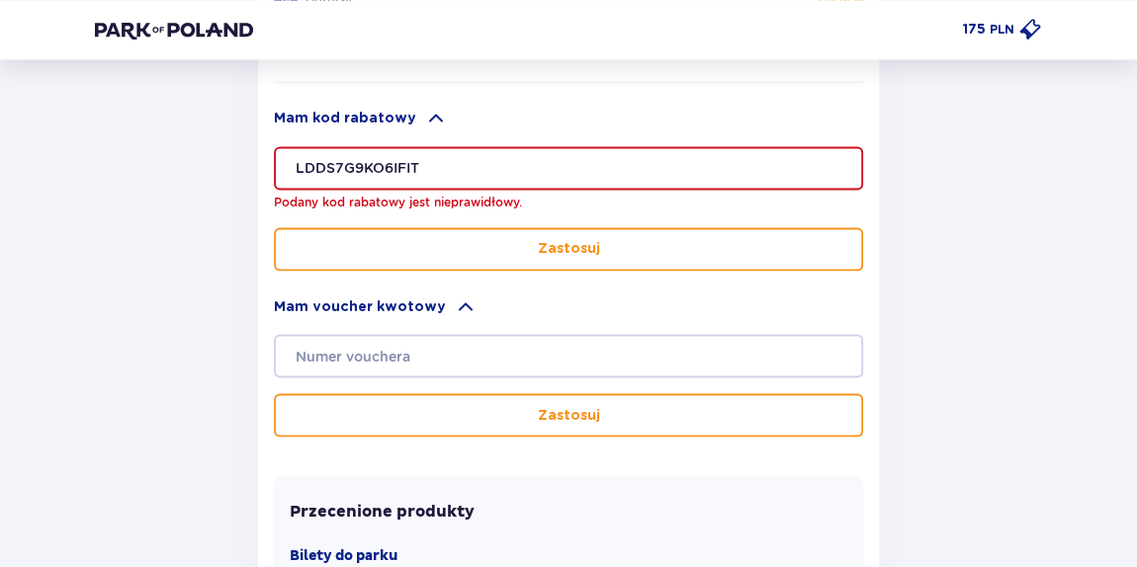
scroll to position [1662, 0]
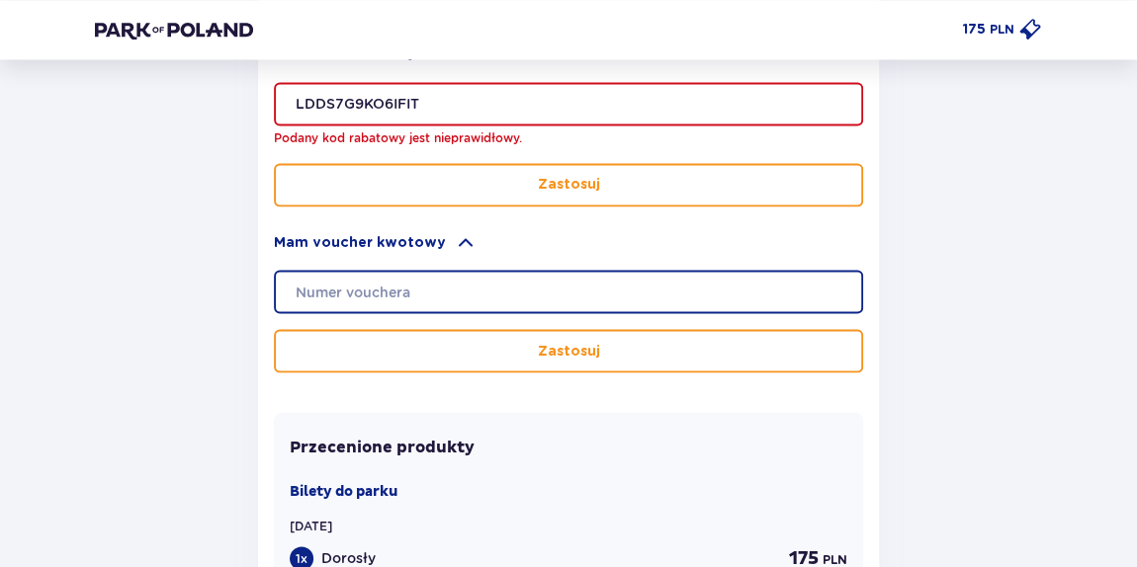
click at [431, 290] on input "text" at bounding box center [568, 291] width 589 height 43
paste input "LDDS7G9KO6IFIT"
type input "LDDS7G9KO6IFIT"
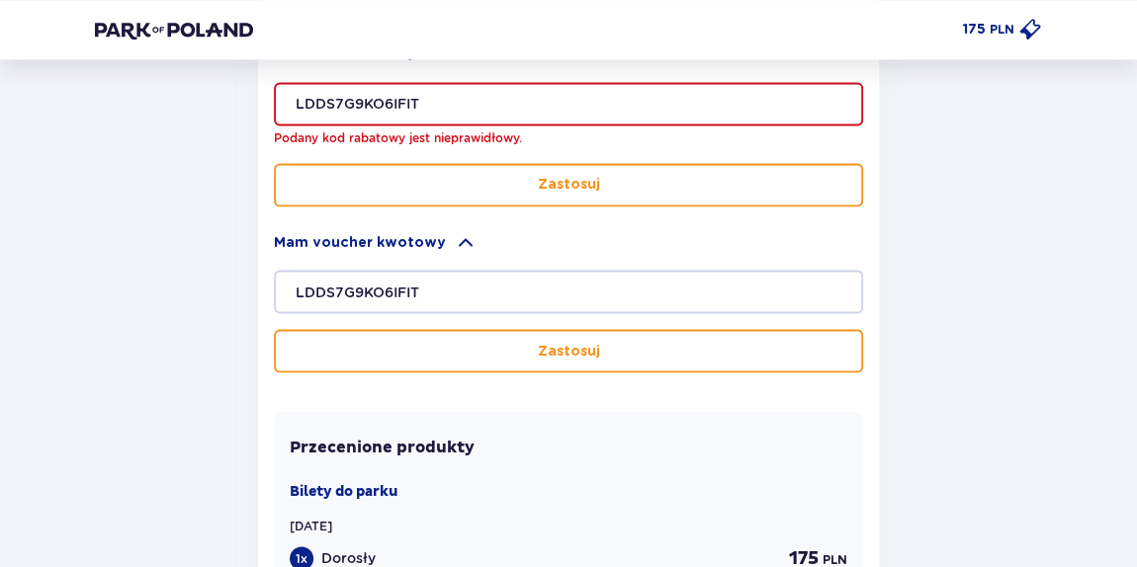
drag, startPoint x: 384, startPoint y: 96, endPoint x: 249, endPoint y: 89, distance: 134.6
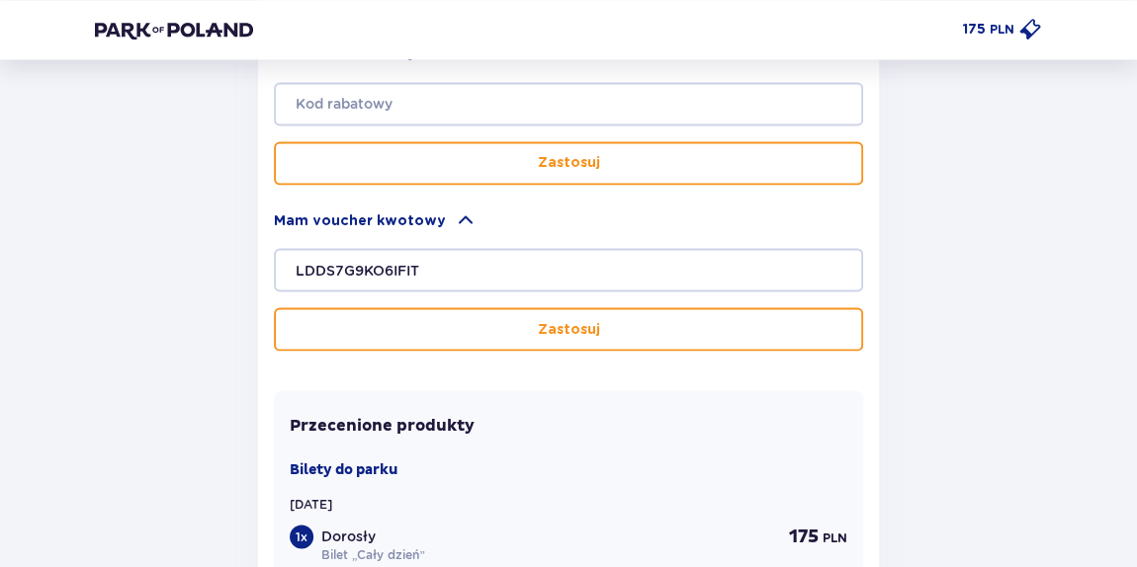
click at [471, 338] on button "Zastosuj" at bounding box center [568, 328] width 589 height 43
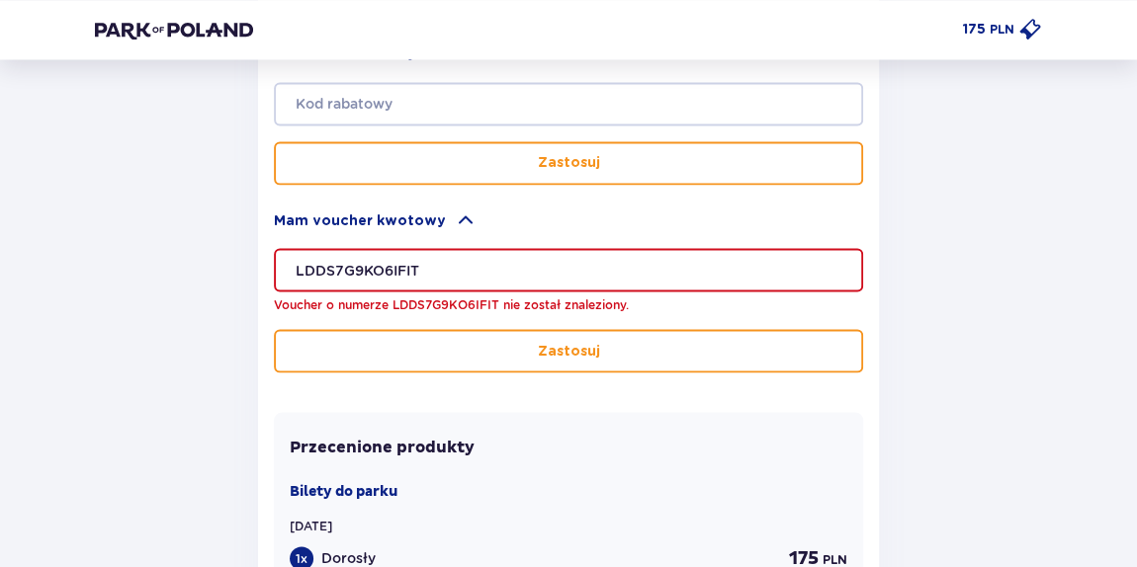
drag, startPoint x: 347, startPoint y: 271, endPoint x: 238, endPoint y: 287, distance: 109.9
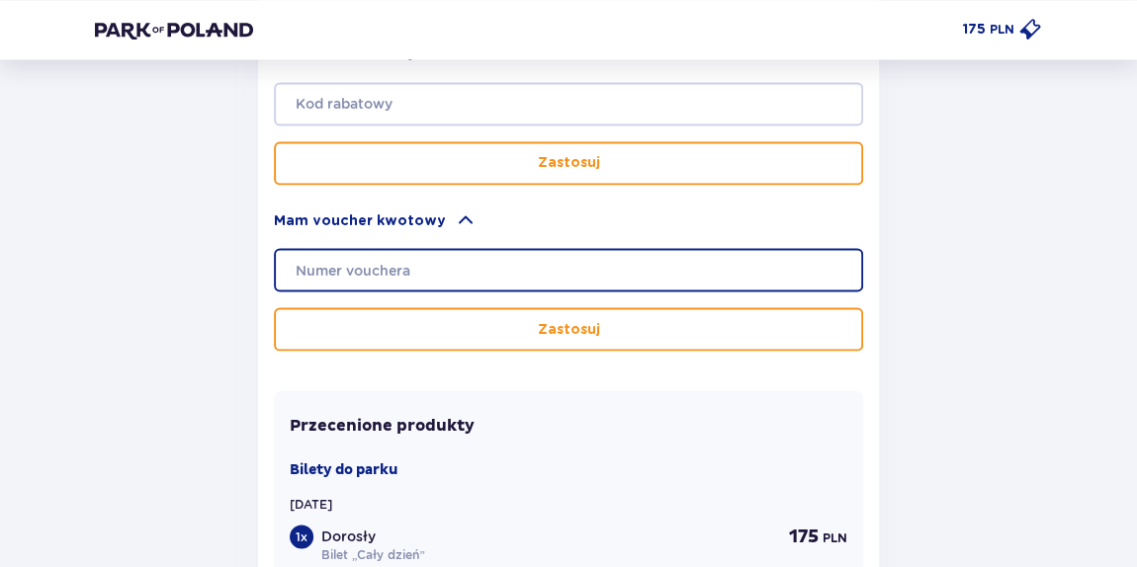
scroll to position [2167, 0]
